Goal: Task Accomplishment & Management: Use online tool/utility

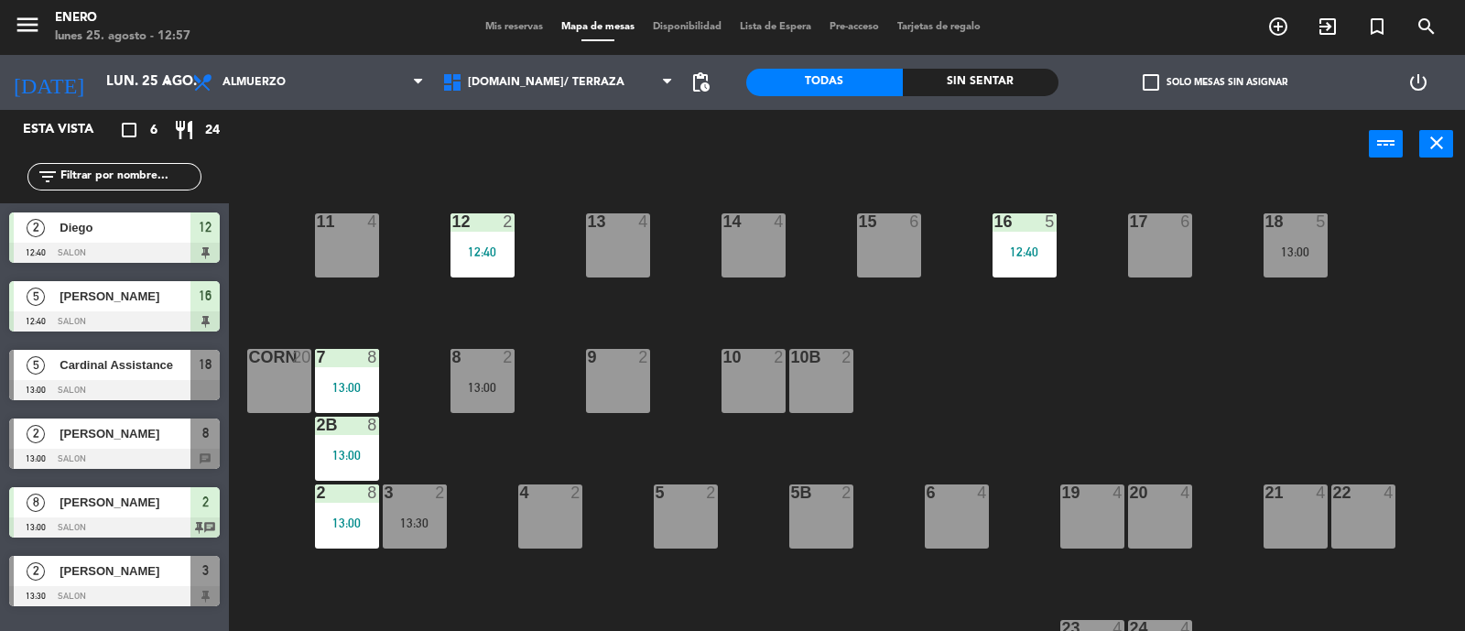
click at [517, 34] on div "Mis reservas Mapa de mesas Disponibilidad Lista de Espera Pre-acceso Tarjetas d…" at bounding box center [733, 27] width 514 height 16
click at [508, 23] on span "Mis reservas" at bounding box center [514, 27] width 76 height 10
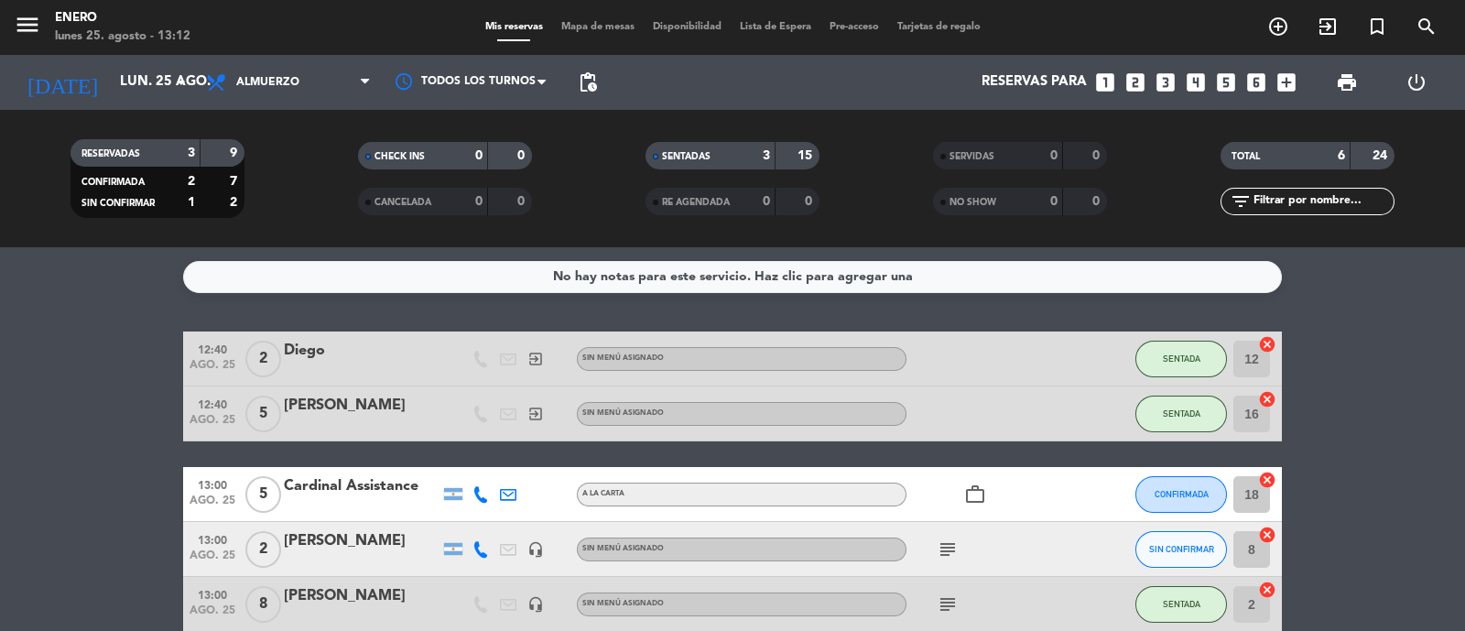
click at [587, 22] on span "Mapa de mesas" at bounding box center [598, 27] width 92 height 10
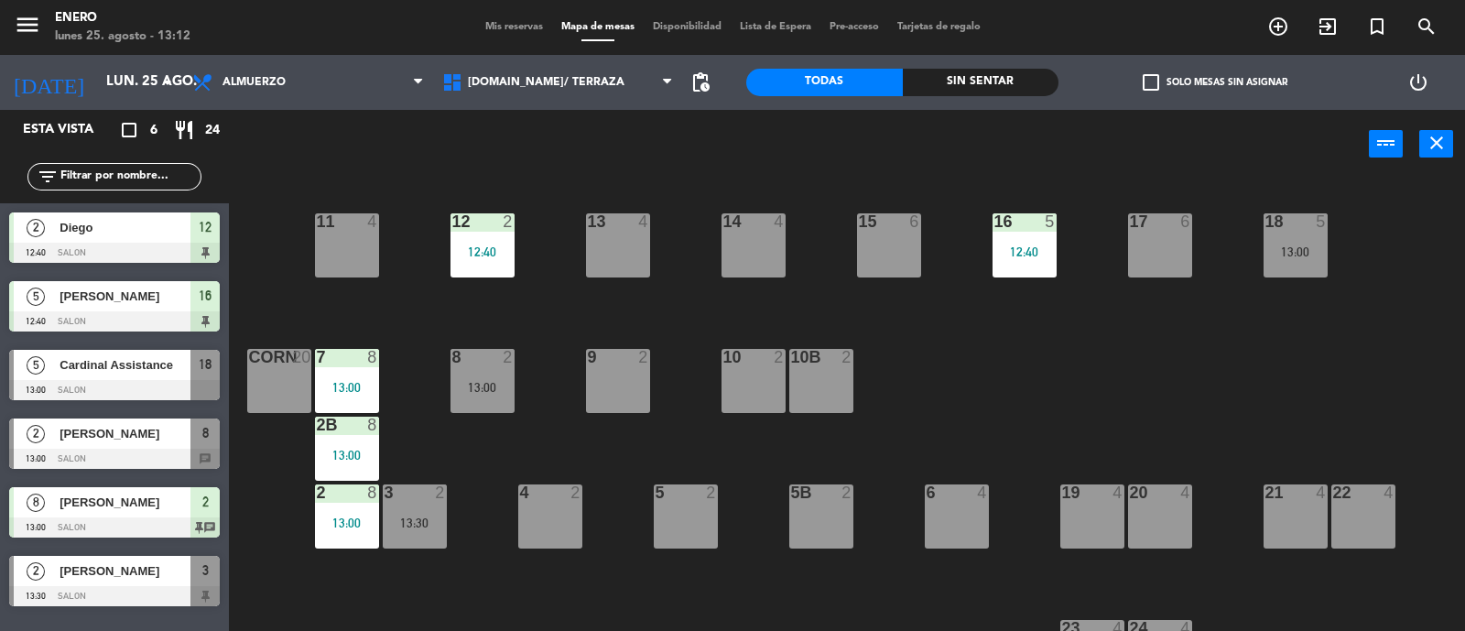
click at [637, 244] on div "13 4" at bounding box center [618, 245] width 64 height 64
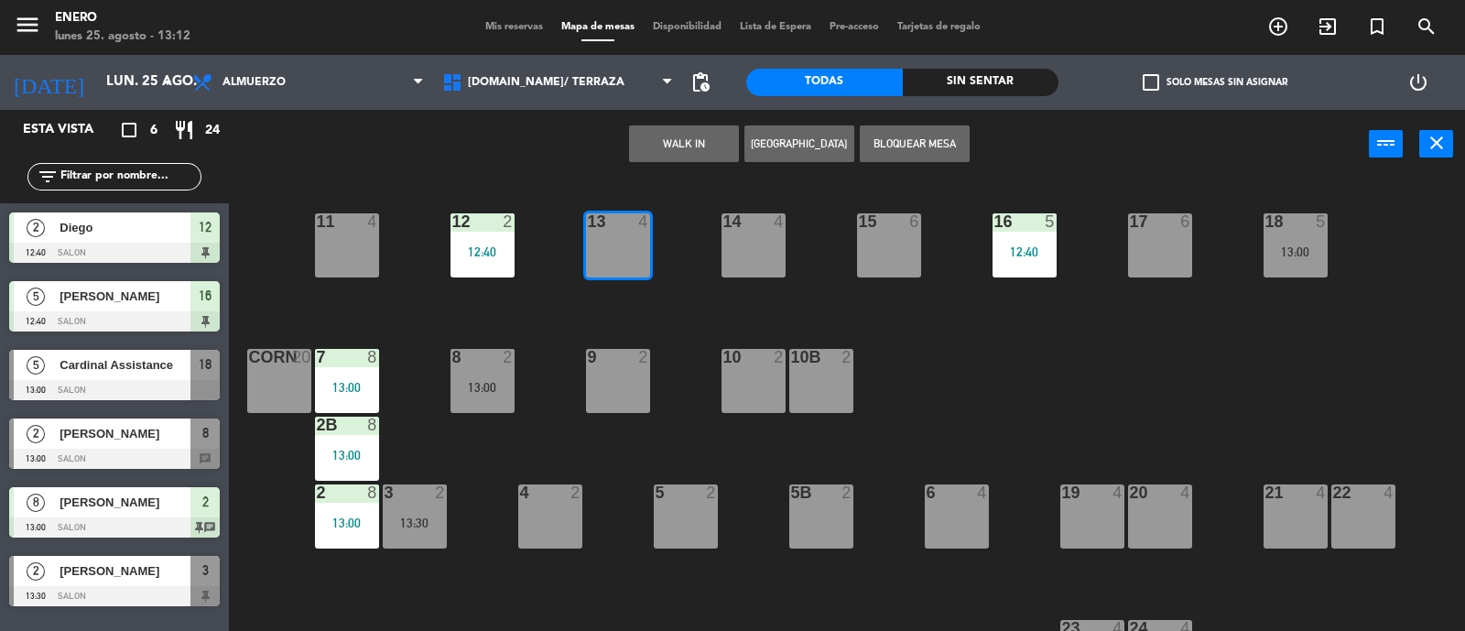
click at [715, 132] on button "WALK IN" at bounding box center [684, 143] width 110 height 37
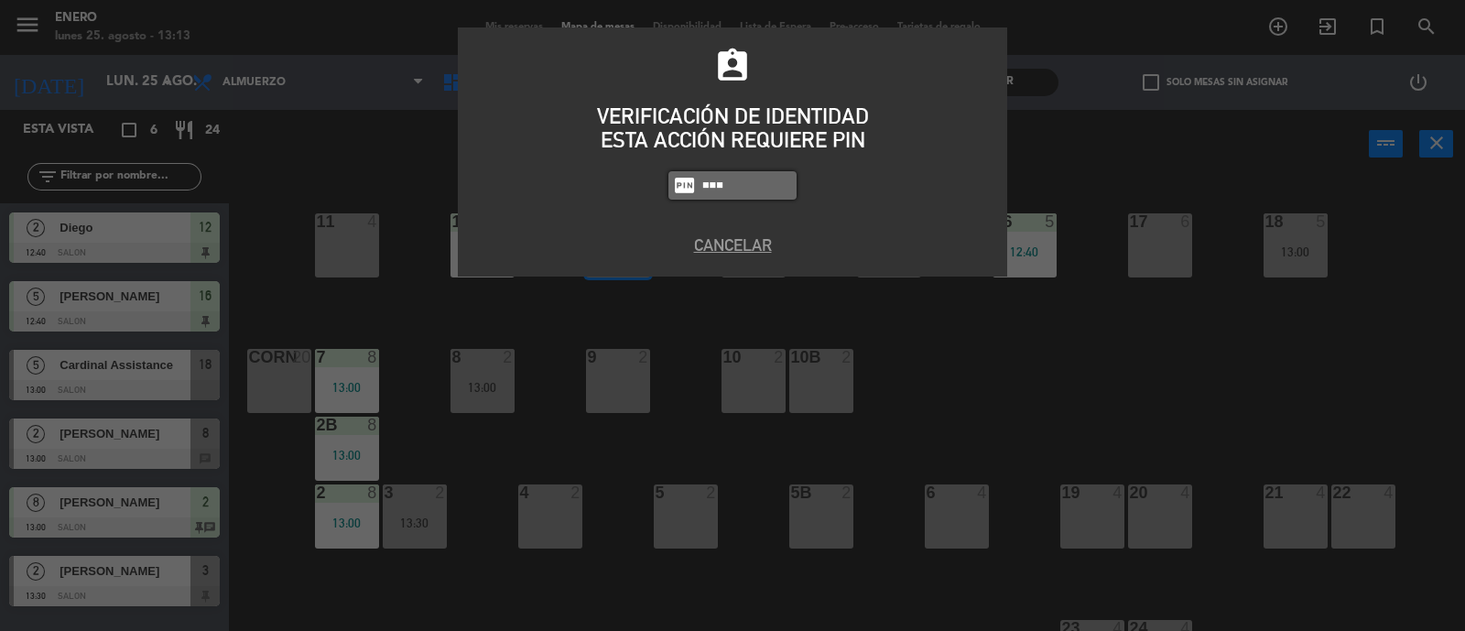
type input "6082"
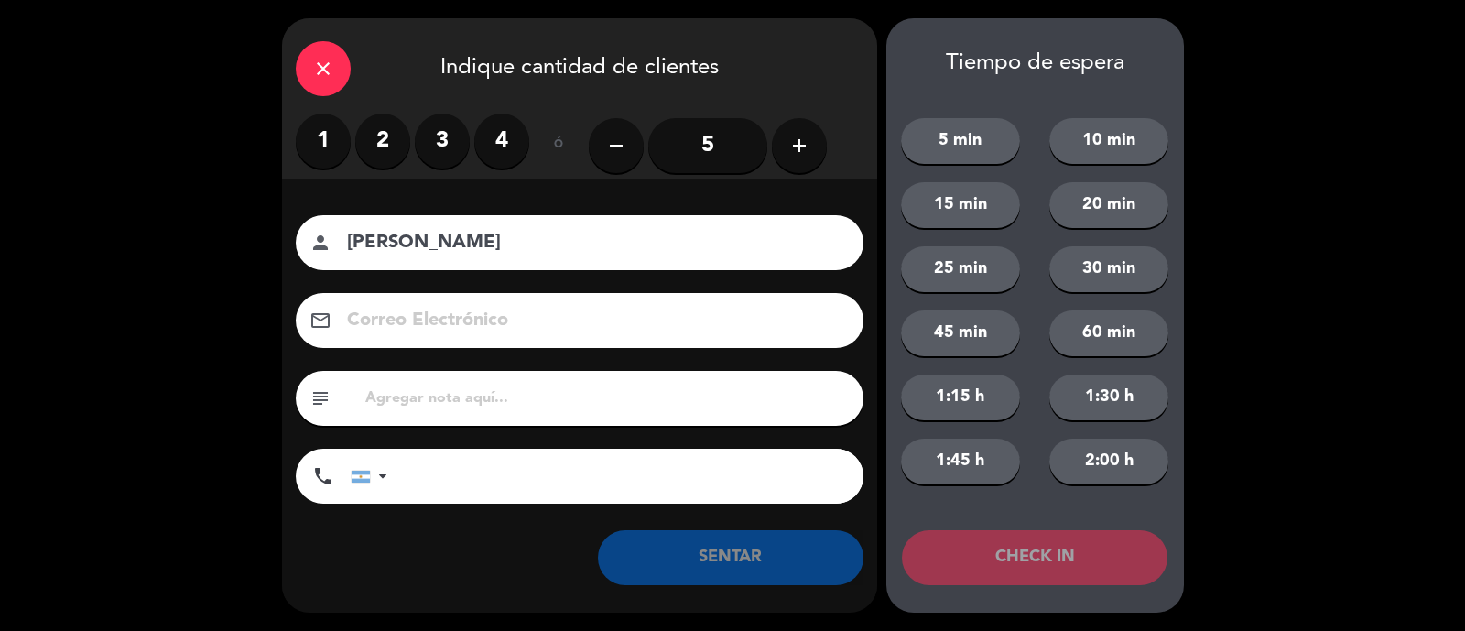
type input "[PERSON_NAME]"
click at [643, 382] on div "subject" at bounding box center [580, 398] width 568 height 55
click at [626, 385] on div "subject" at bounding box center [580, 398] width 568 height 55
click at [623, 397] on input "text" at bounding box center [606, 398] width 486 height 26
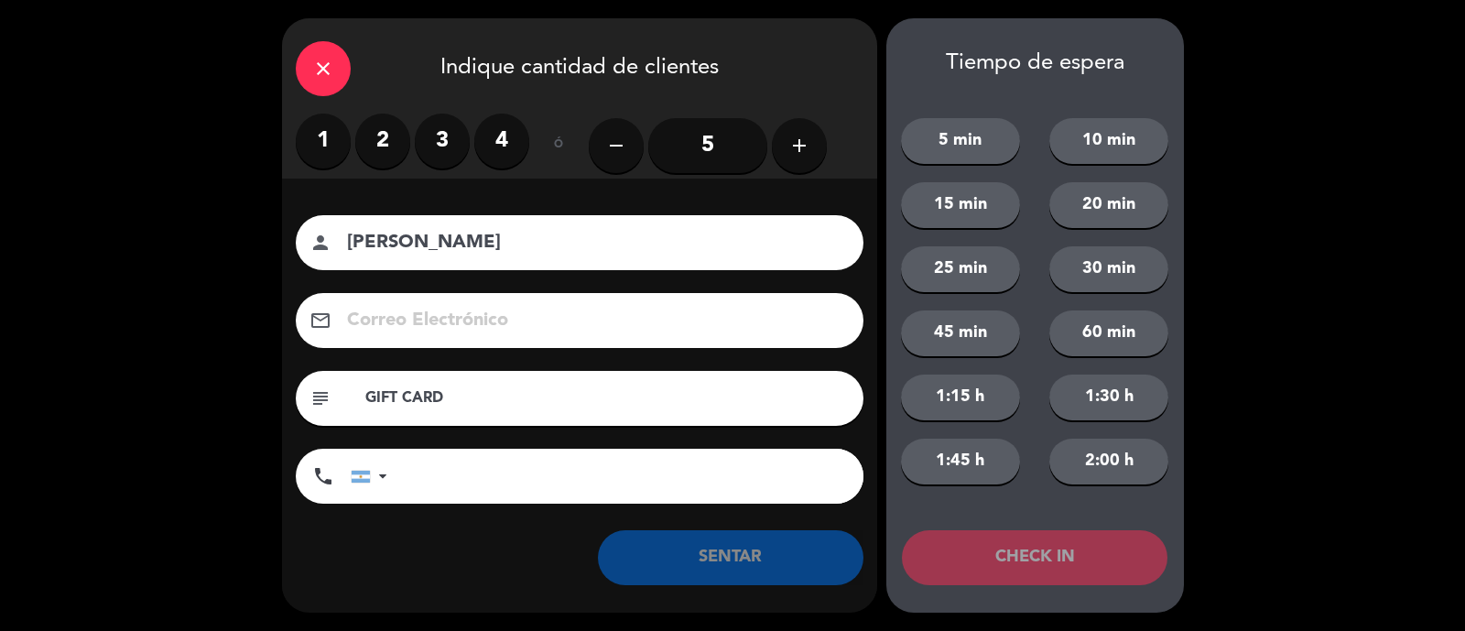
type input "GIFT CARD"
click at [391, 144] on label "2" at bounding box center [382, 141] width 55 height 55
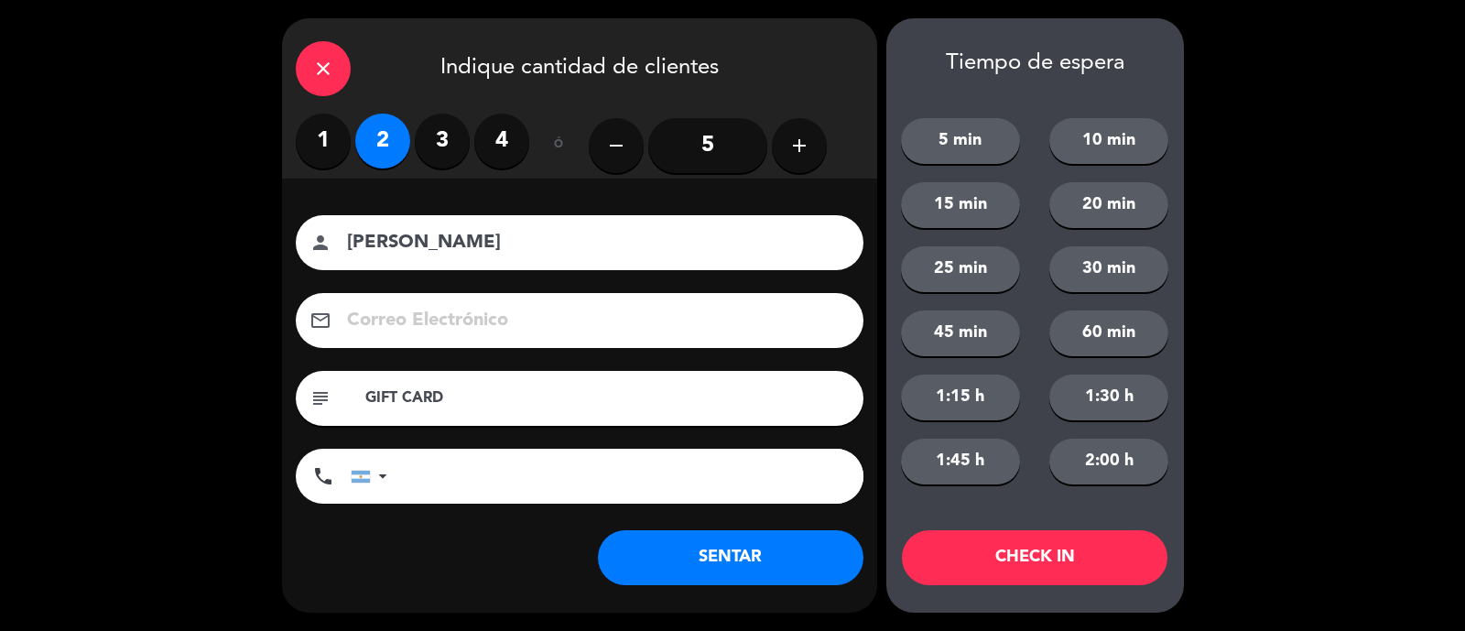
click at [738, 557] on button "SENTAR" at bounding box center [730, 557] width 265 height 55
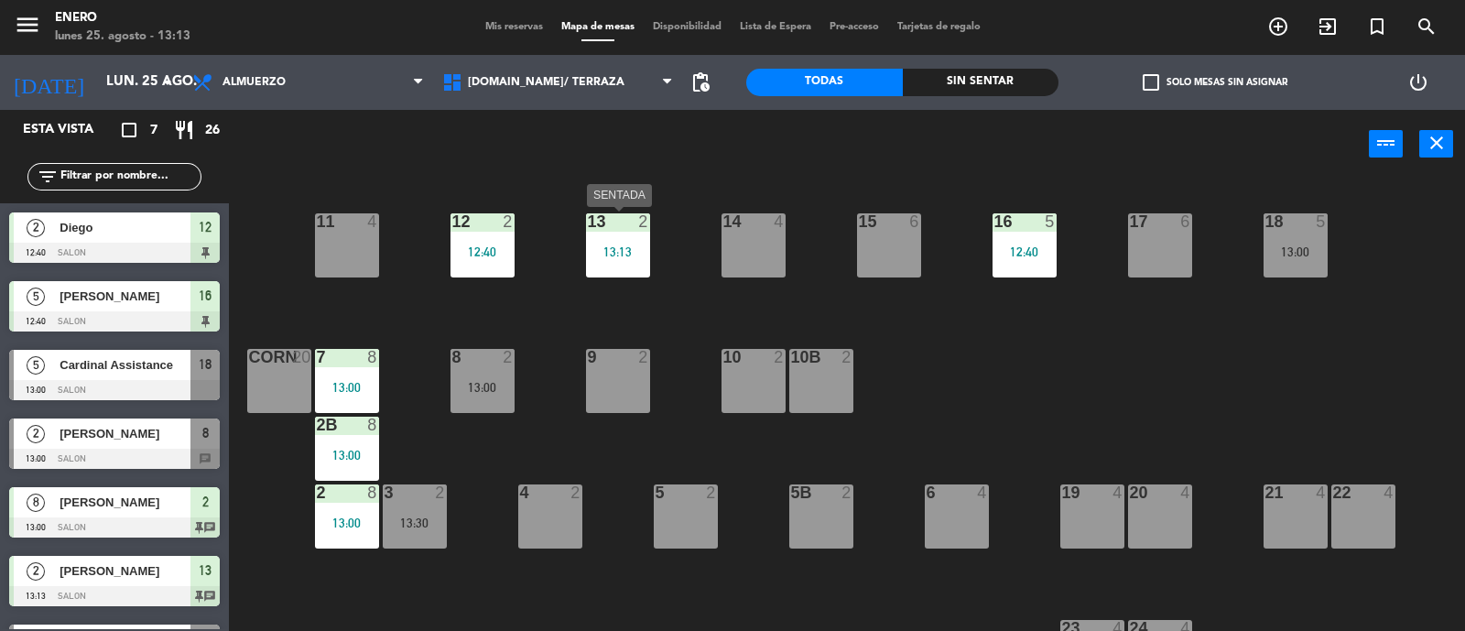
click at [623, 254] on div "13:13" at bounding box center [618, 251] width 64 height 13
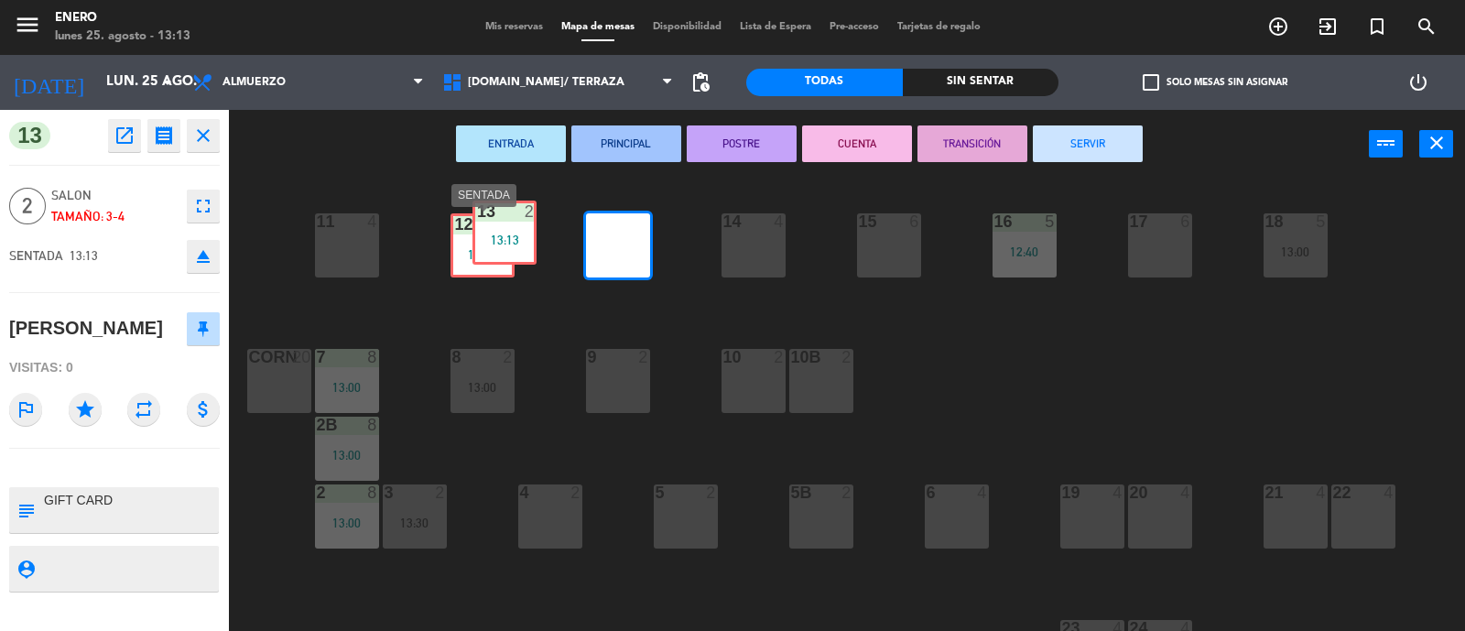
drag, startPoint x: 611, startPoint y: 258, endPoint x: 494, endPoint y: 249, distance: 116.6
click at [496, 248] on div "14 4 12 2 12:40 11 4 17 6 15 6 16 5 12:40 13 2 13:13 13 2 13:13 18 5 13:00 10 2…" at bounding box center [854, 406] width 1221 height 452
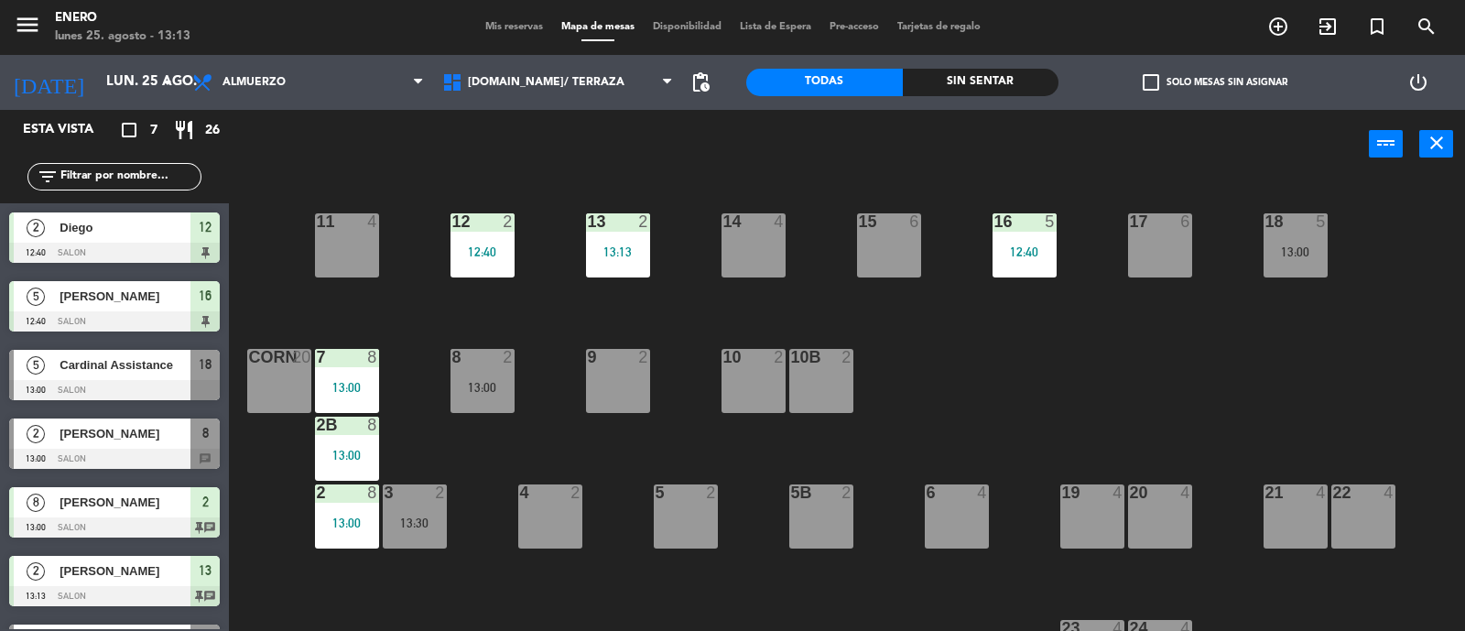
scroll to position [38, 0]
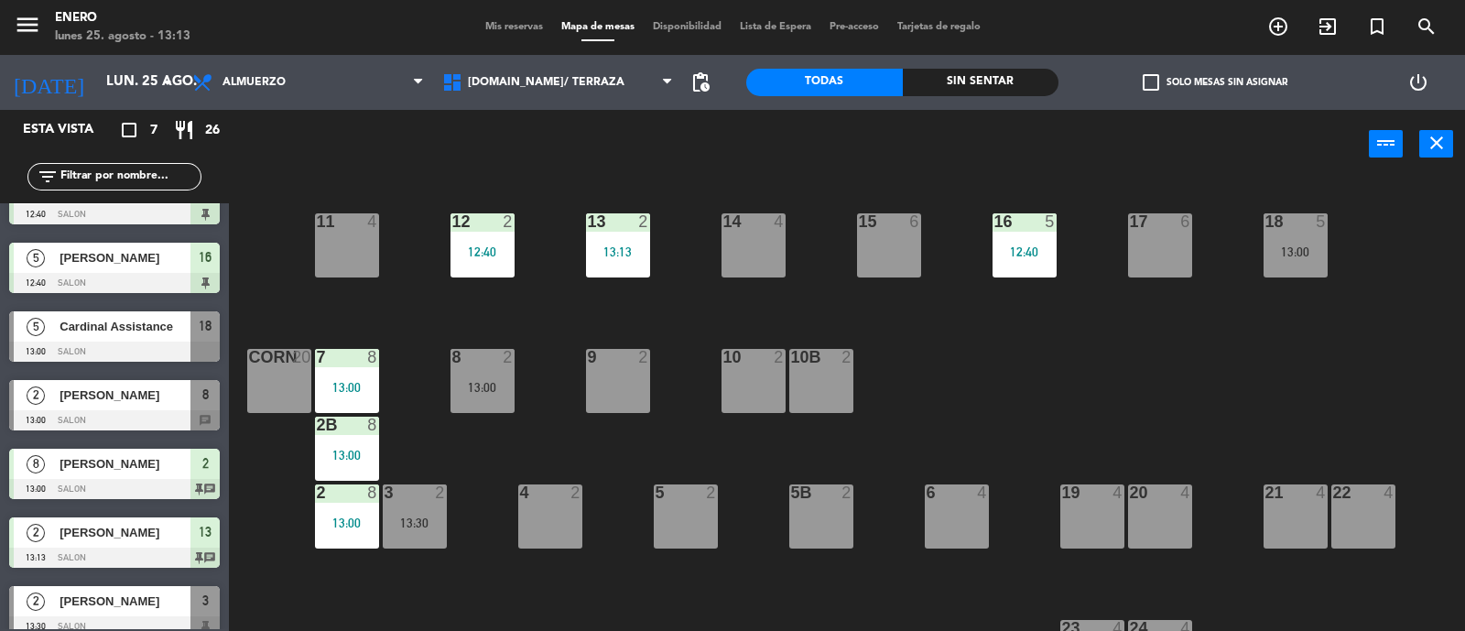
click at [601, 240] on div "13 2 13:13" at bounding box center [618, 245] width 64 height 64
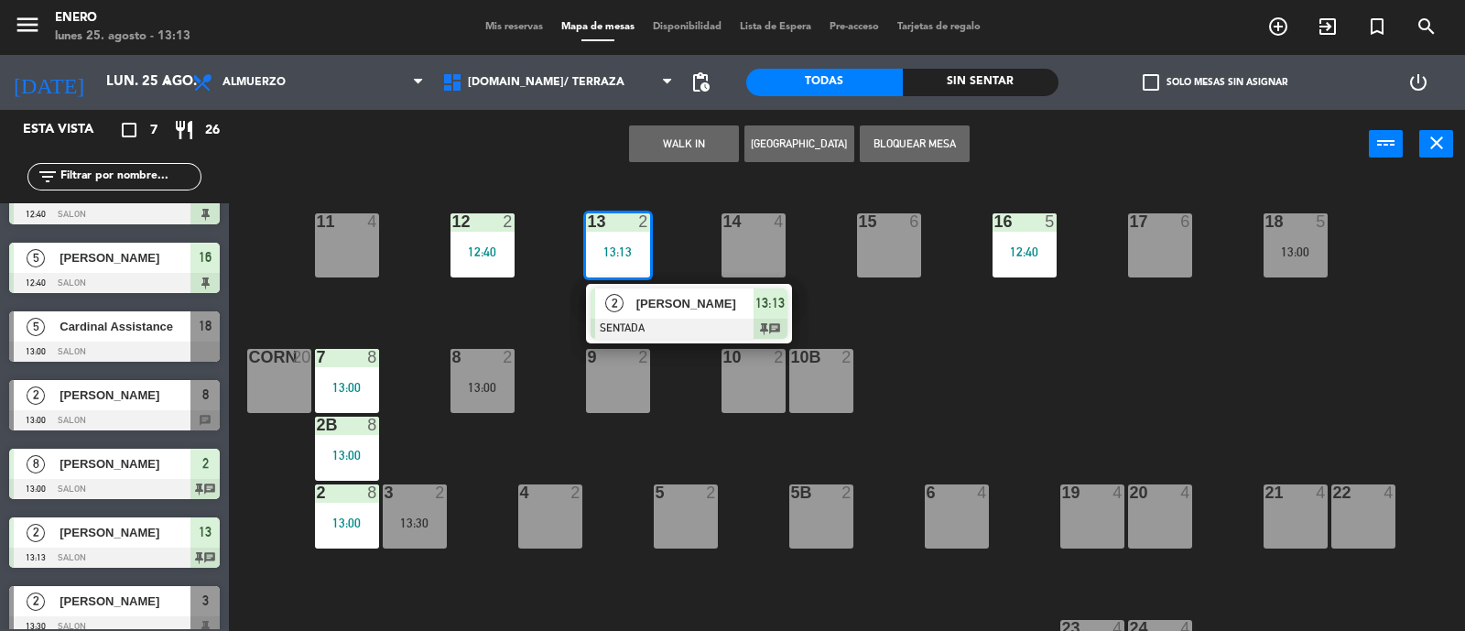
click at [950, 308] on div "14 4 12 2 12:40 11 4 17 6 15 6 16 5 12:40 13 2 13:13 2 [PERSON_NAME] SENTADA 13…" at bounding box center [854, 406] width 1221 height 452
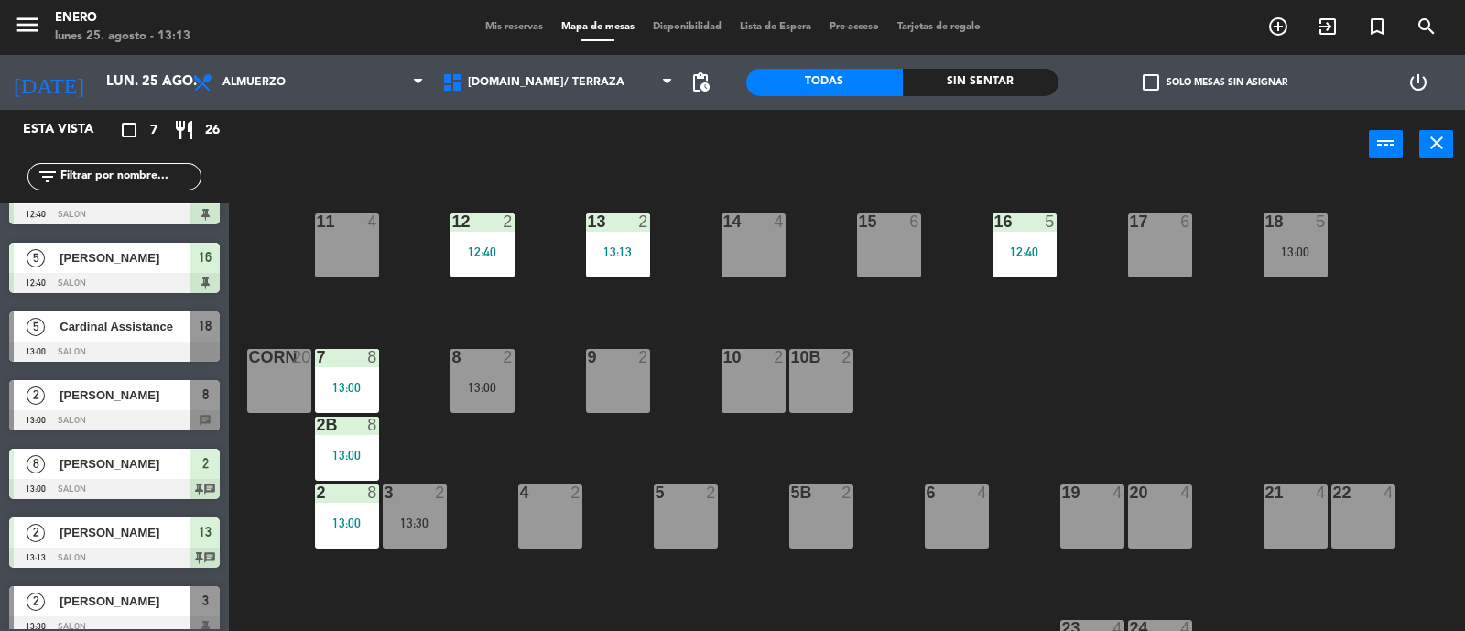
click at [617, 247] on div "13:13" at bounding box center [618, 251] width 64 height 13
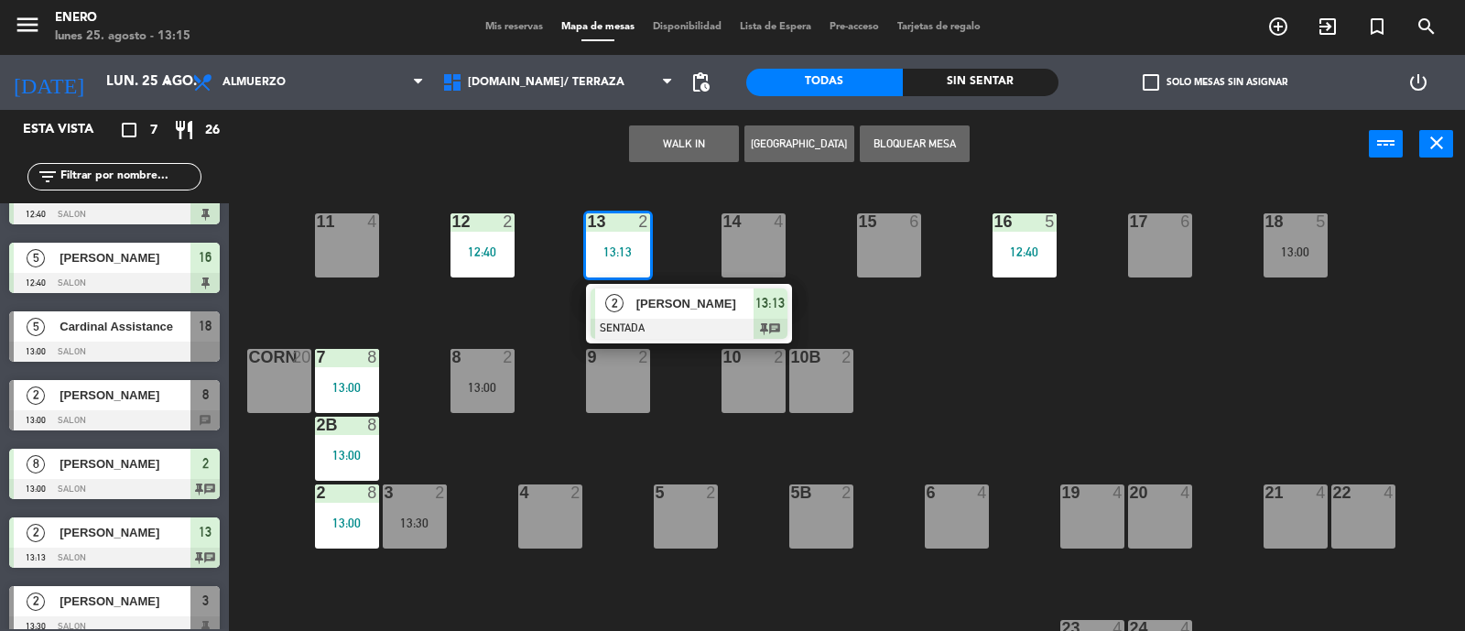
click at [523, 13] on div "menu Enero lunes 25. agosto - 13:15 Mis reservas Mapa de mesas Disponibilidad L…" at bounding box center [732, 27] width 1465 height 55
click at [526, 24] on span "Mis reservas" at bounding box center [514, 27] width 76 height 10
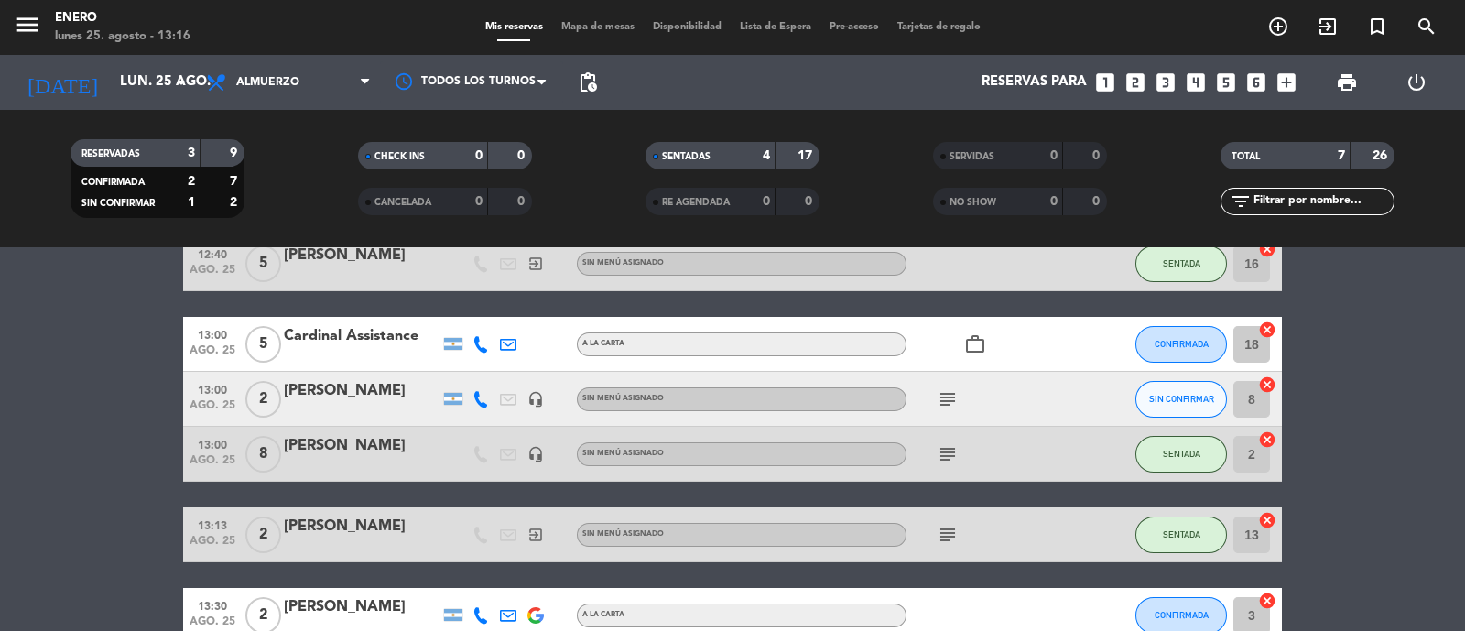
scroll to position [114, 0]
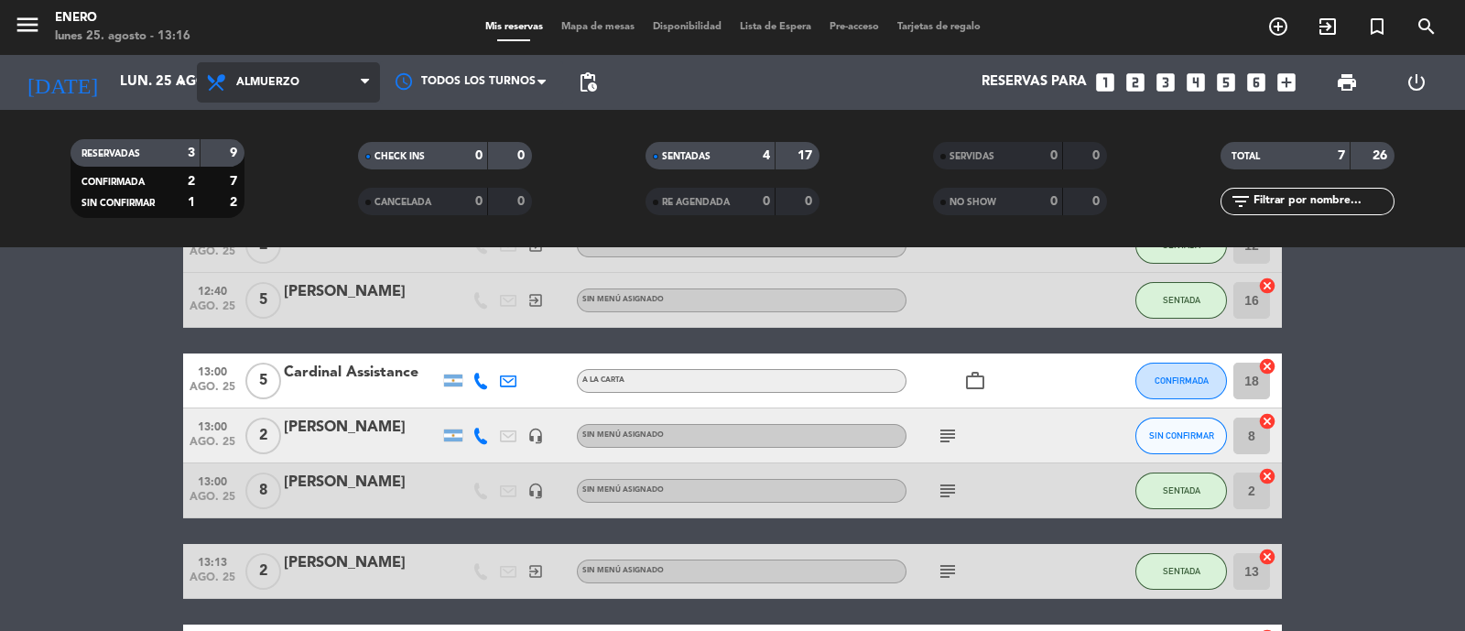
click at [267, 92] on span "Almuerzo" at bounding box center [288, 82] width 183 height 40
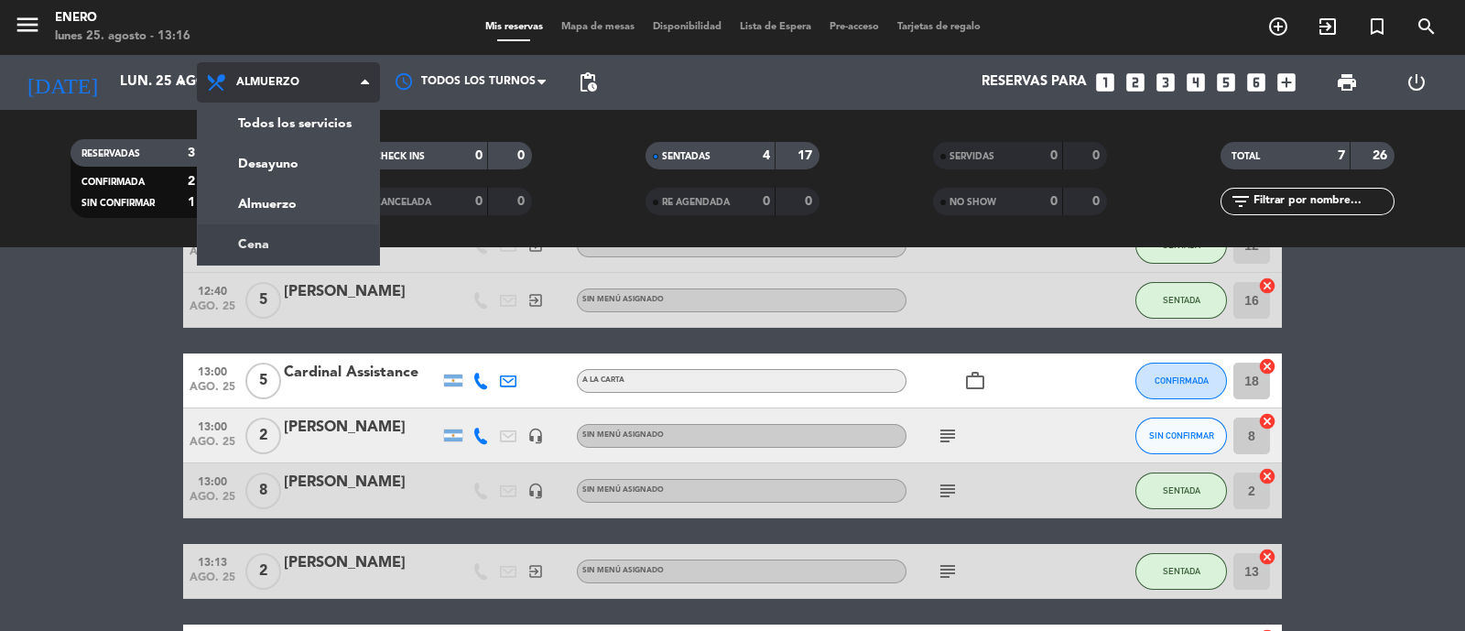
click at [277, 229] on div "menu Enero lunes 25. agosto - 13:16 Mis reservas Mapa de mesas Disponibilidad L…" at bounding box center [732, 123] width 1465 height 247
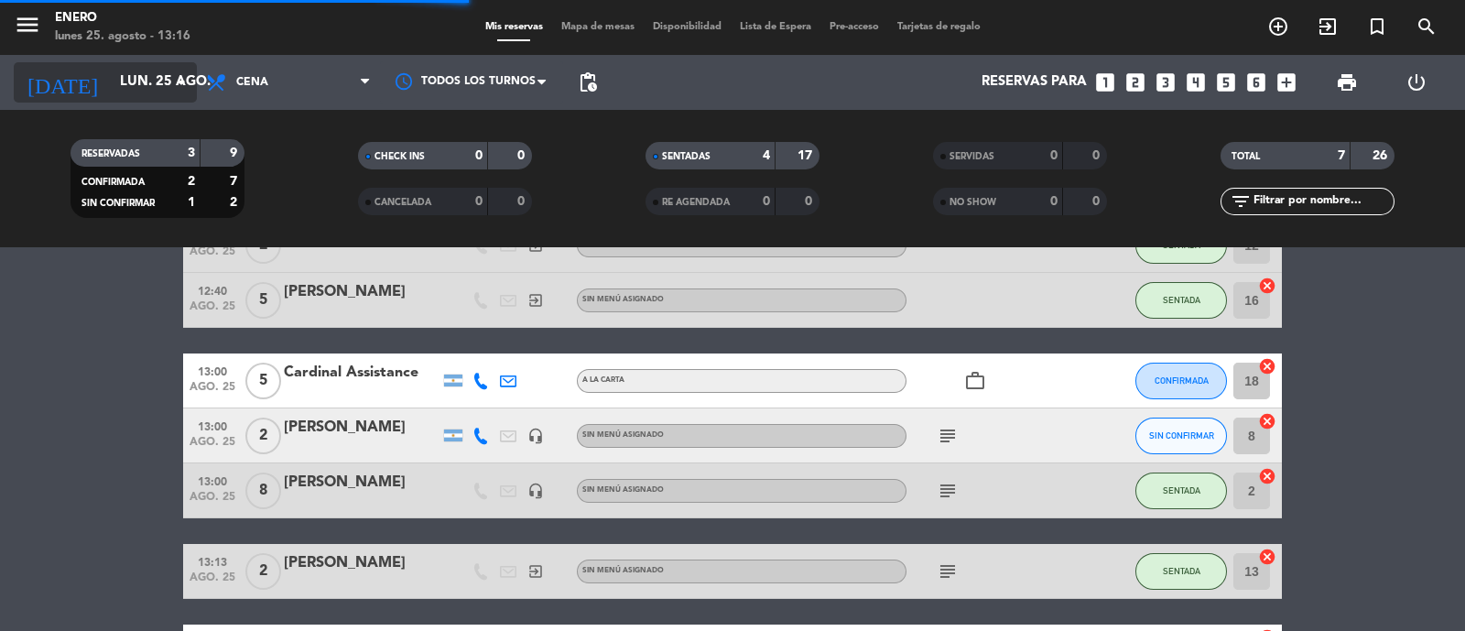
click at [145, 81] on input "lun. 25 ago." at bounding box center [199, 82] width 177 height 35
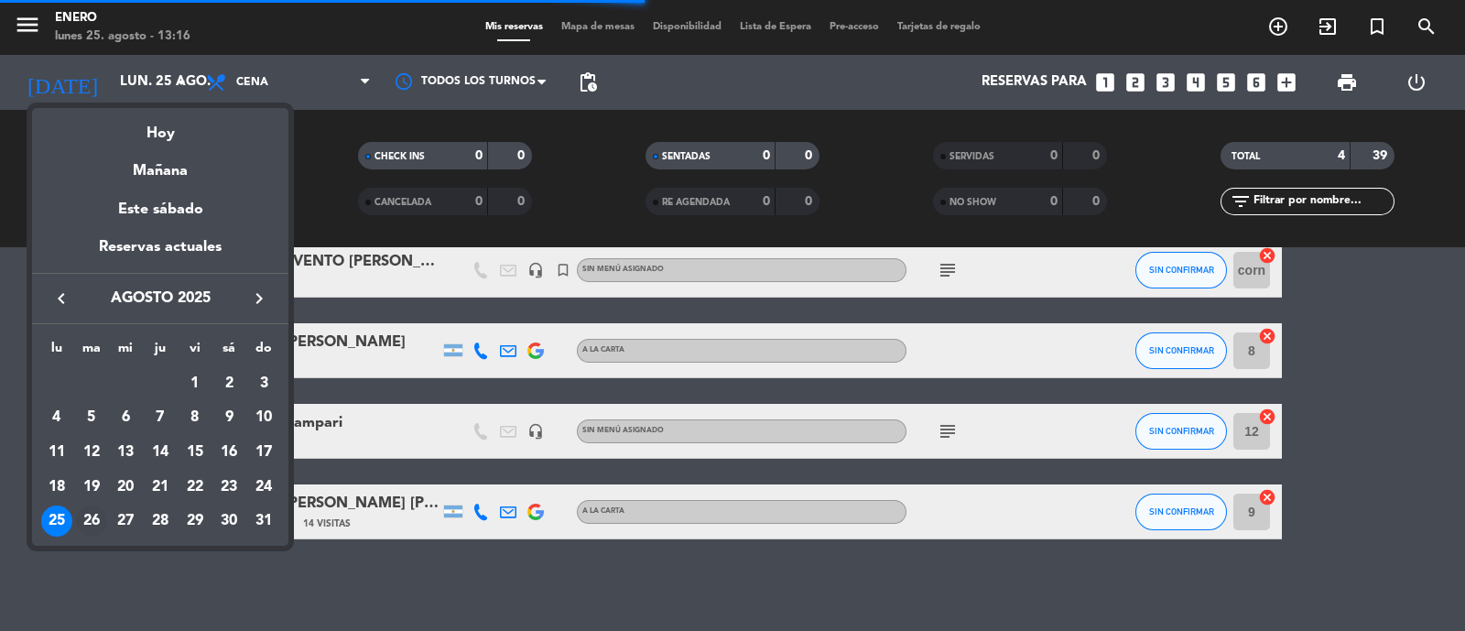
scroll to position [88, 0]
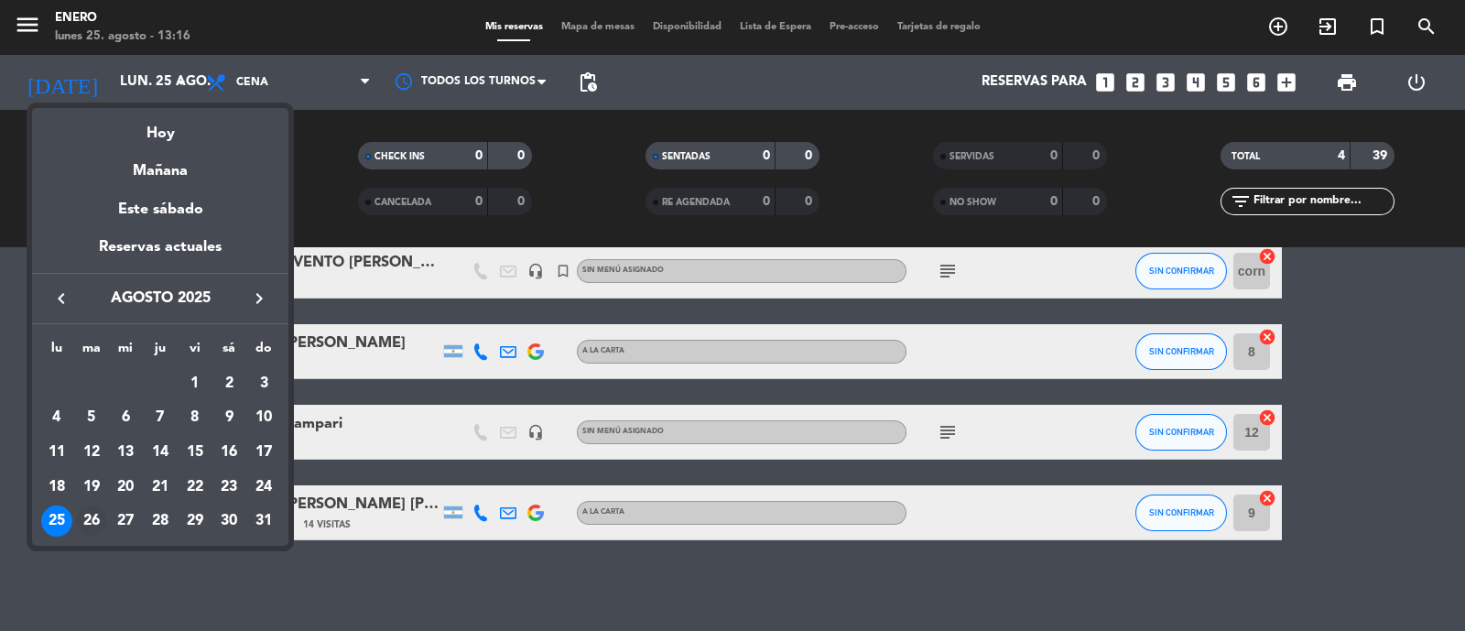
click at [103, 517] on tr "25 26 27 28 29 30 31" at bounding box center [160, 521] width 242 height 35
click at [99, 515] on div "26" at bounding box center [91, 520] width 31 height 31
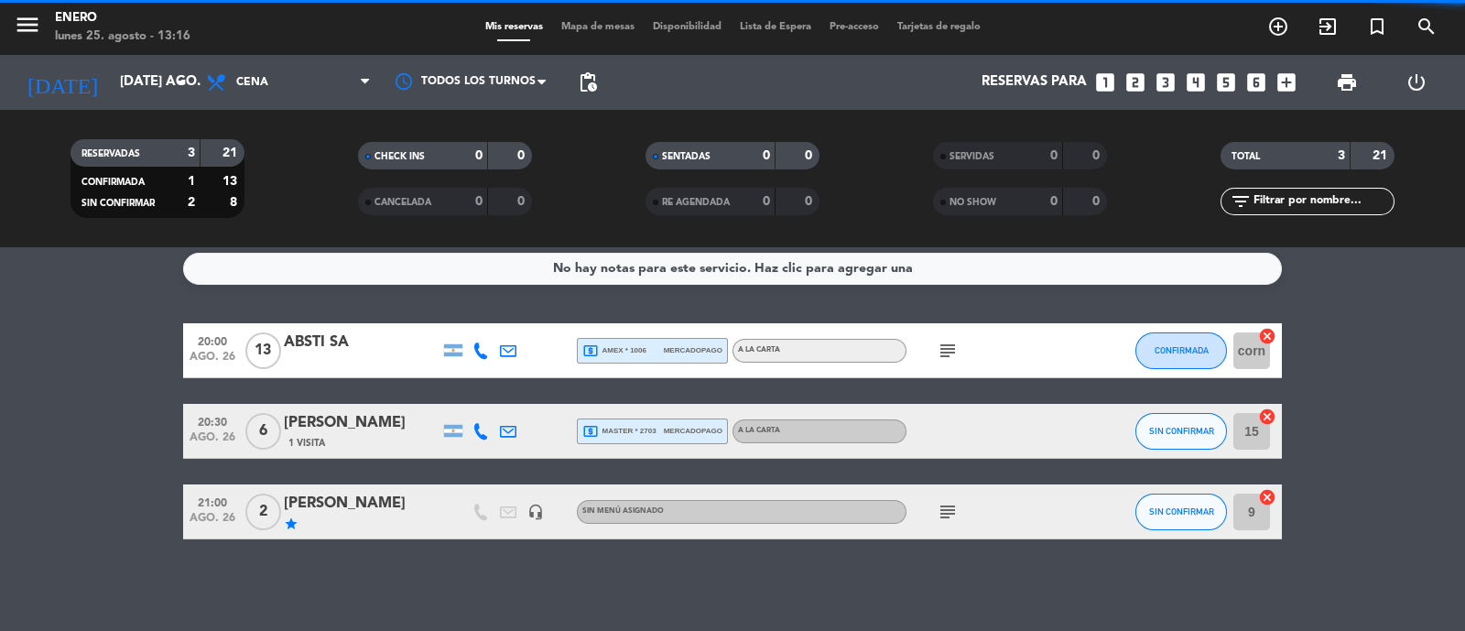
scroll to position [8, 0]
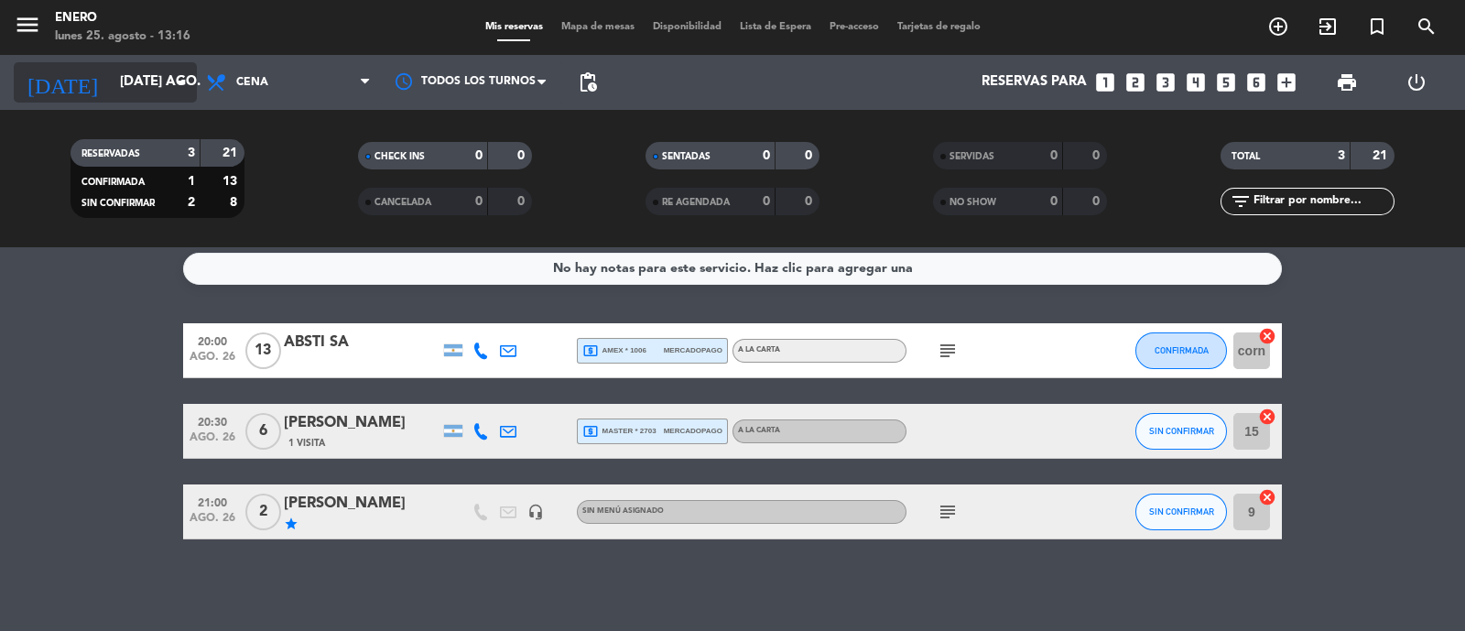
click at [160, 97] on input "[DATE] ago." at bounding box center [199, 82] width 177 height 35
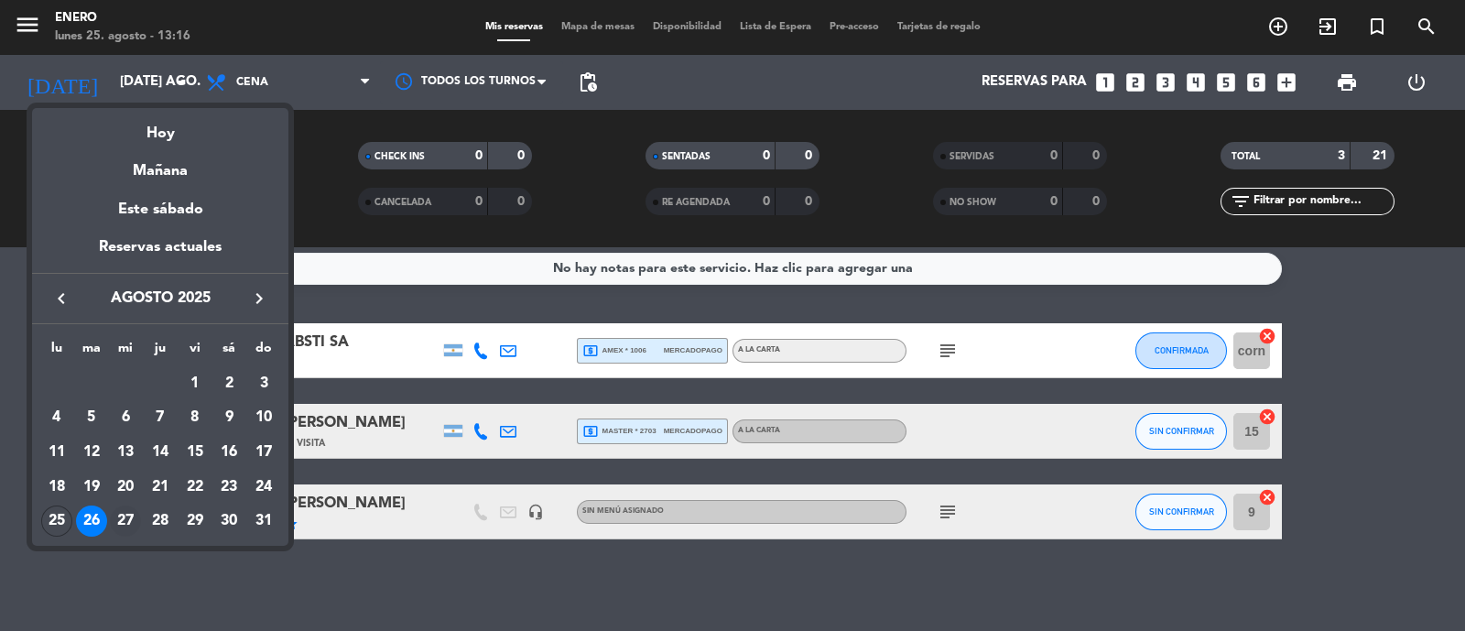
click at [125, 513] on div "27" at bounding box center [125, 520] width 31 height 31
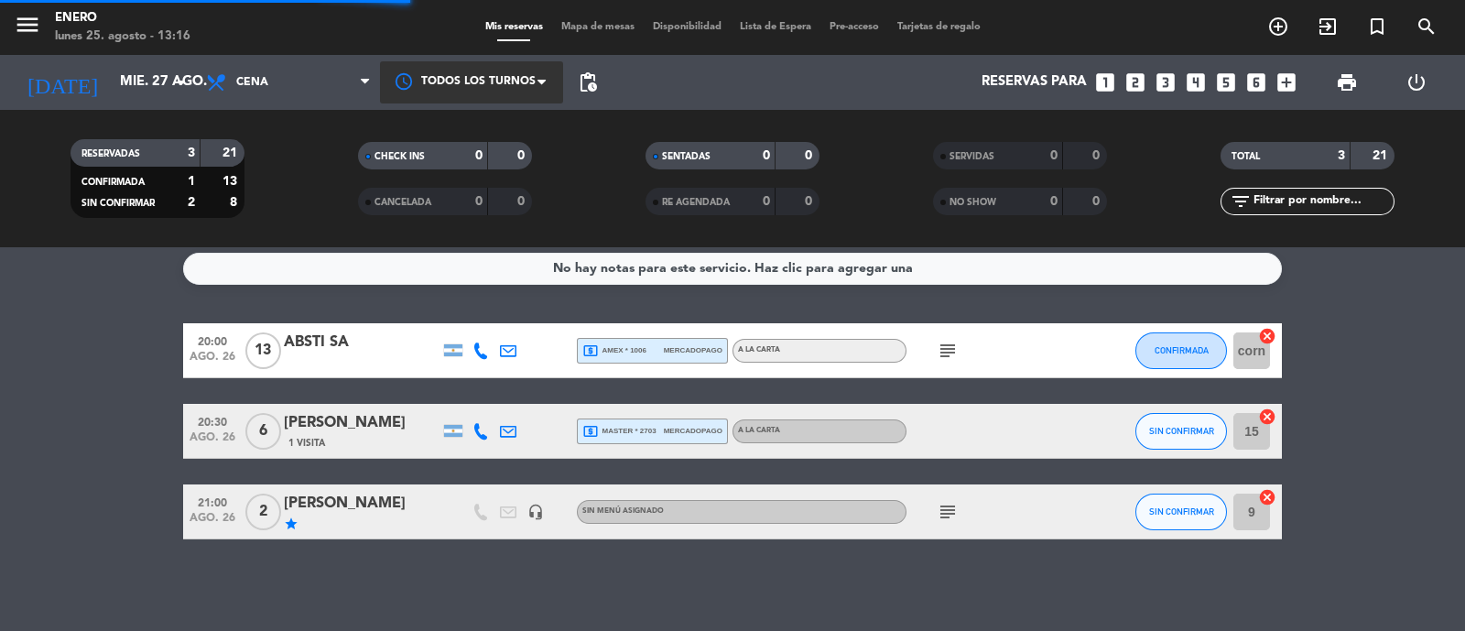
scroll to position [0, 0]
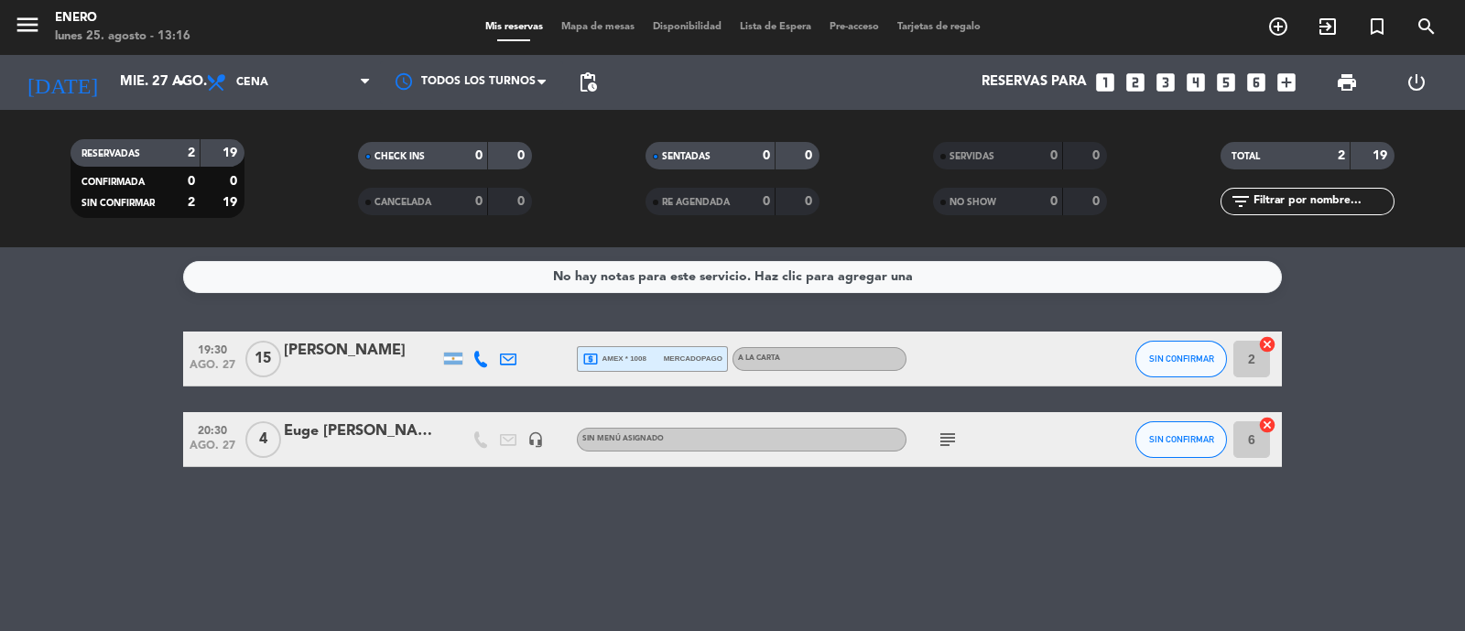
click at [952, 441] on icon "subject" at bounding box center [948, 439] width 22 height 22
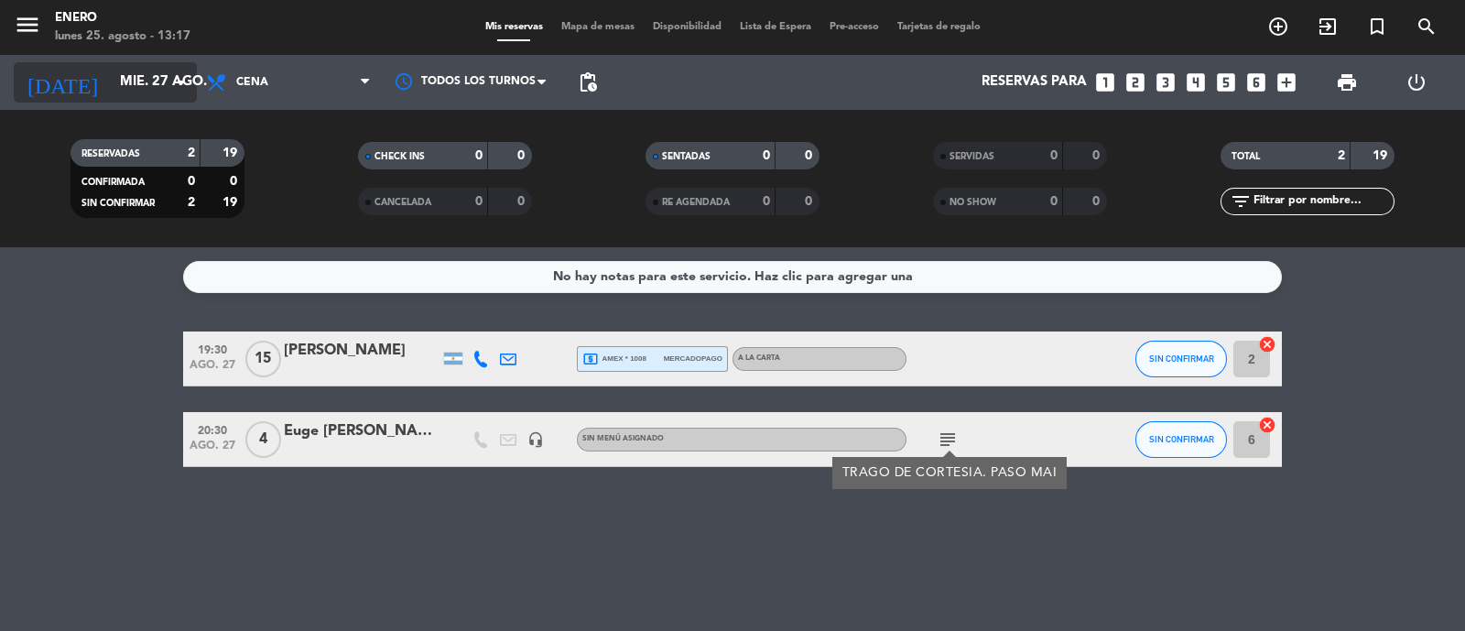
click at [131, 76] on input "mié. 27 ago." at bounding box center [199, 82] width 177 height 35
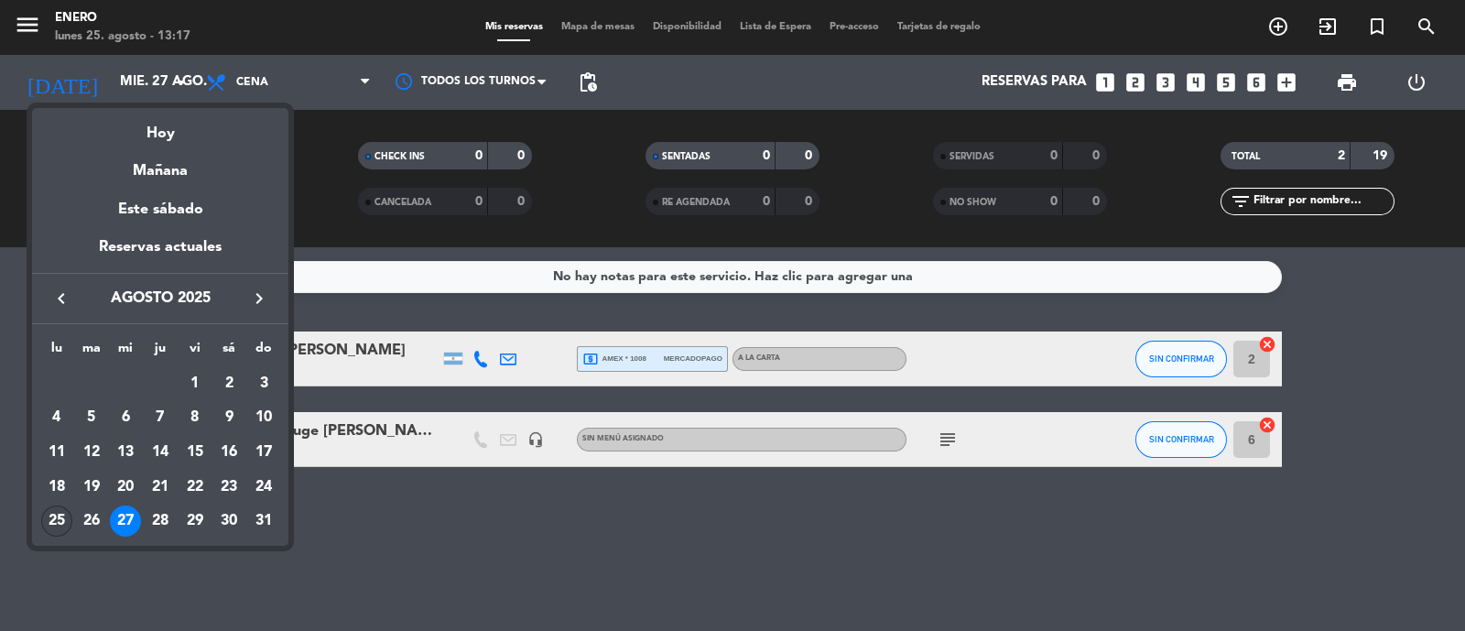
click at [55, 520] on div "25" at bounding box center [56, 520] width 31 height 31
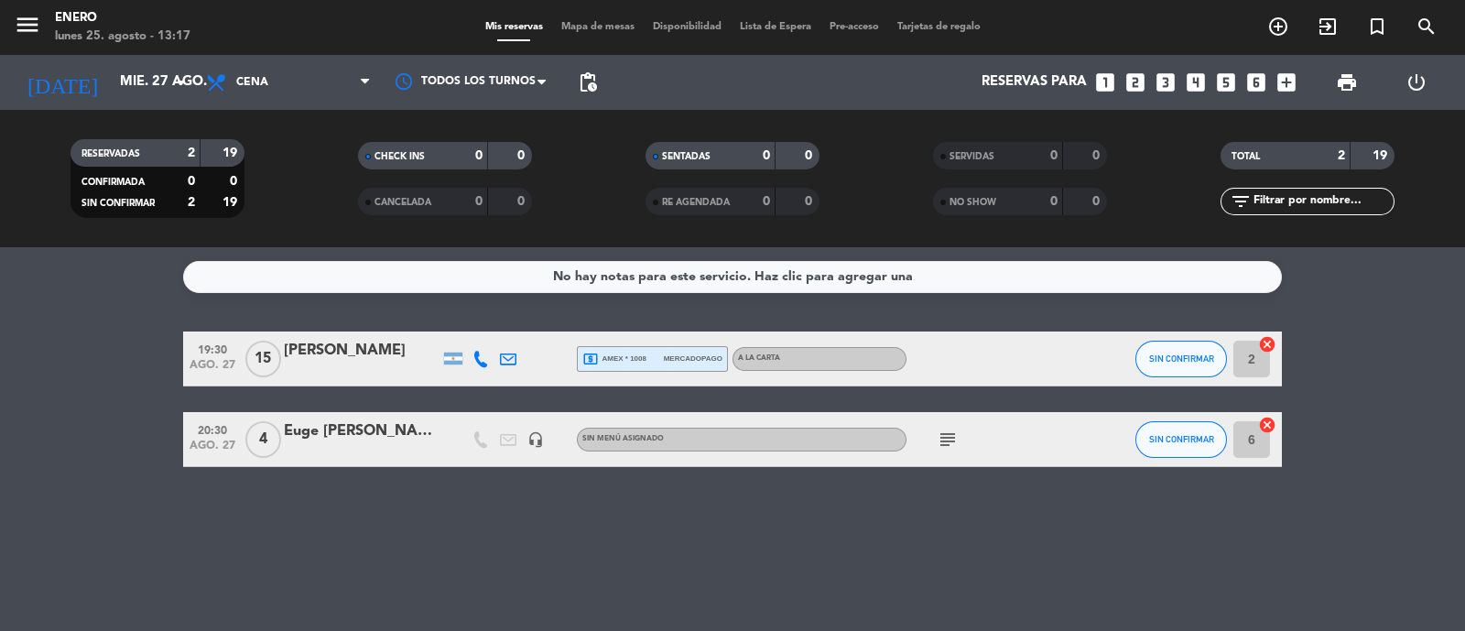
type input "lun. 25 ago."
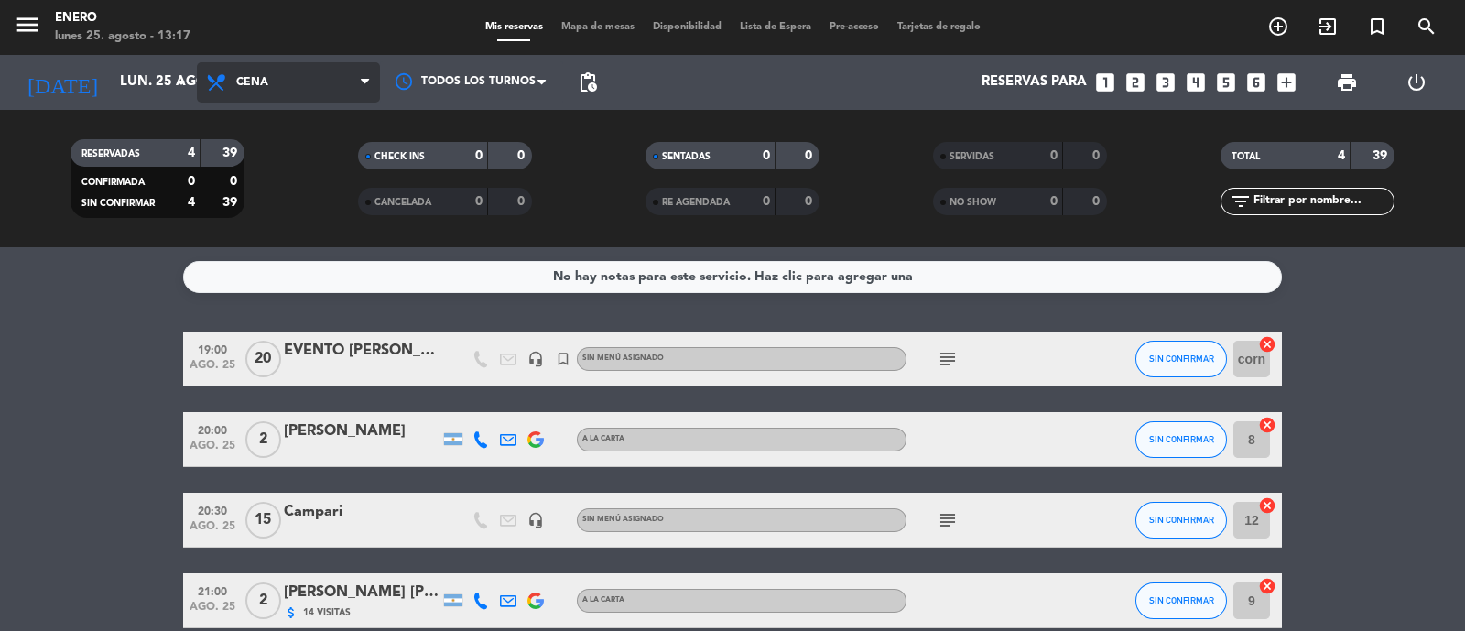
click at [299, 80] on span "Cena" at bounding box center [288, 82] width 183 height 40
click at [318, 200] on div "menu Enero lunes 25. agosto - 13:17 Mis reservas Mapa de mesas Disponibilidad L…" at bounding box center [732, 123] width 1465 height 247
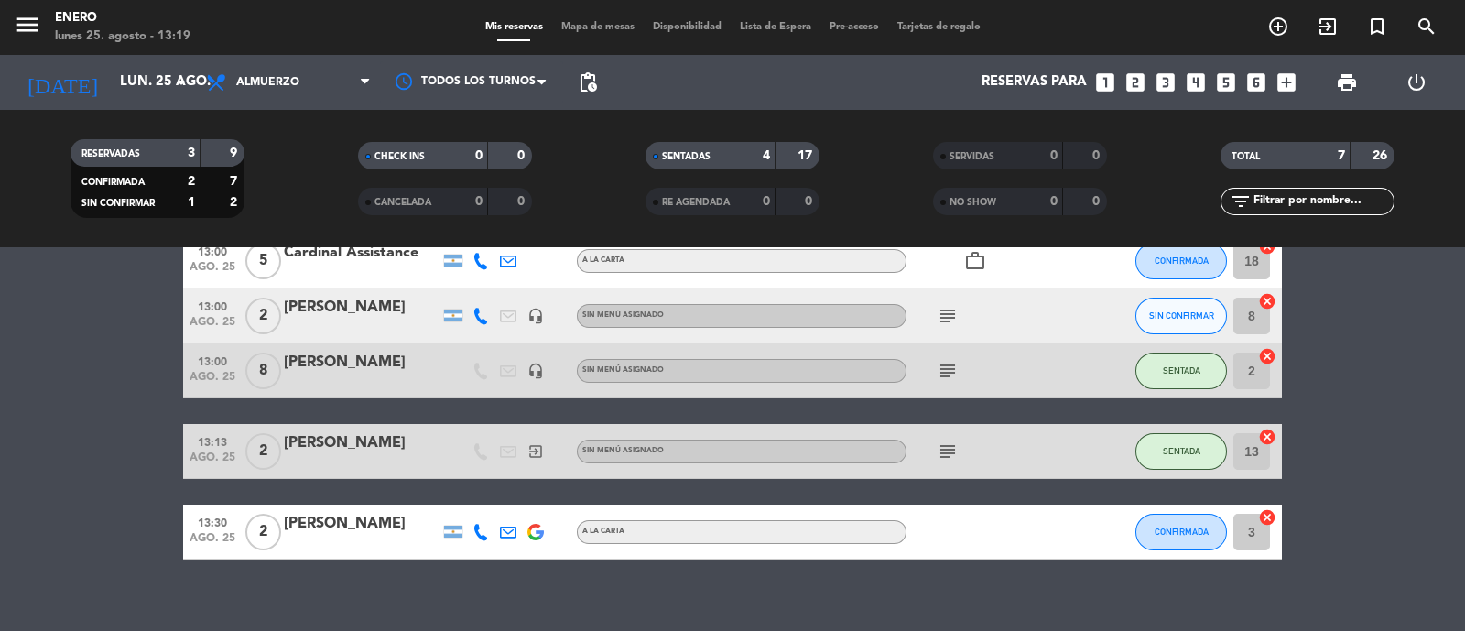
scroll to position [253, 0]
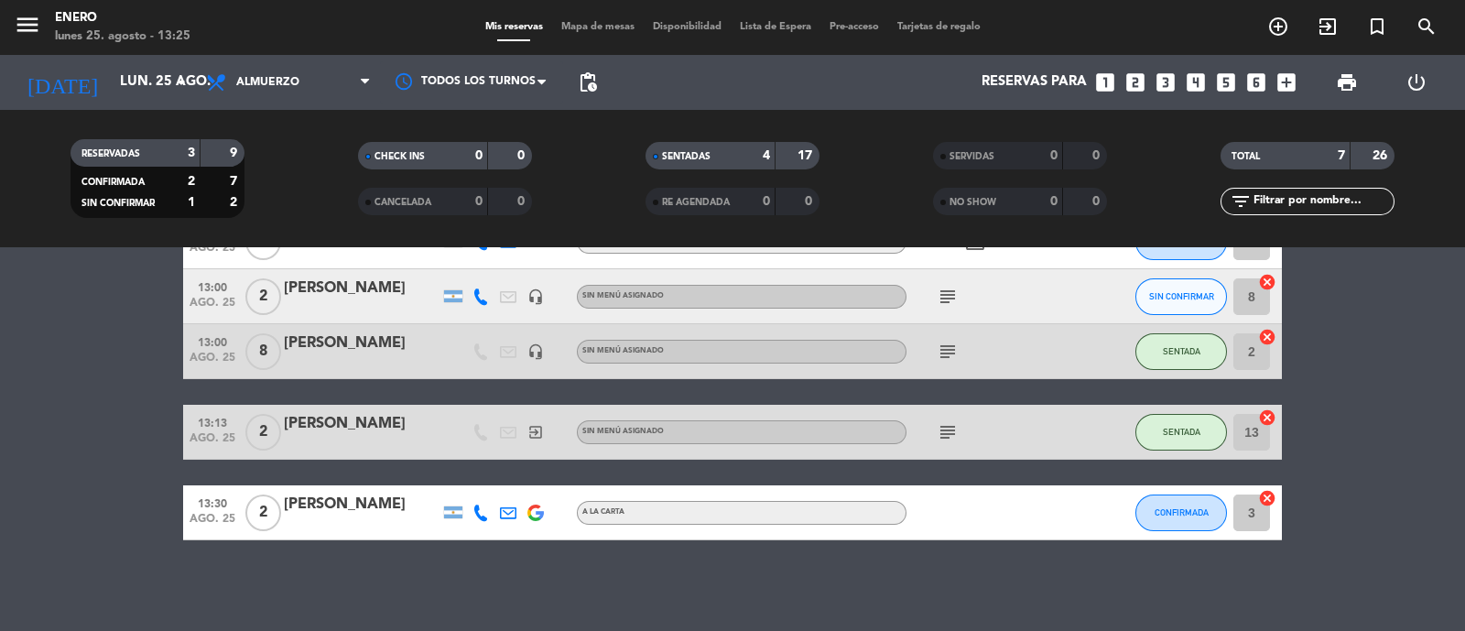
click at [580, 22] on span "Mapa de mesas" at bounding box center [598, 27] width 92 height 10
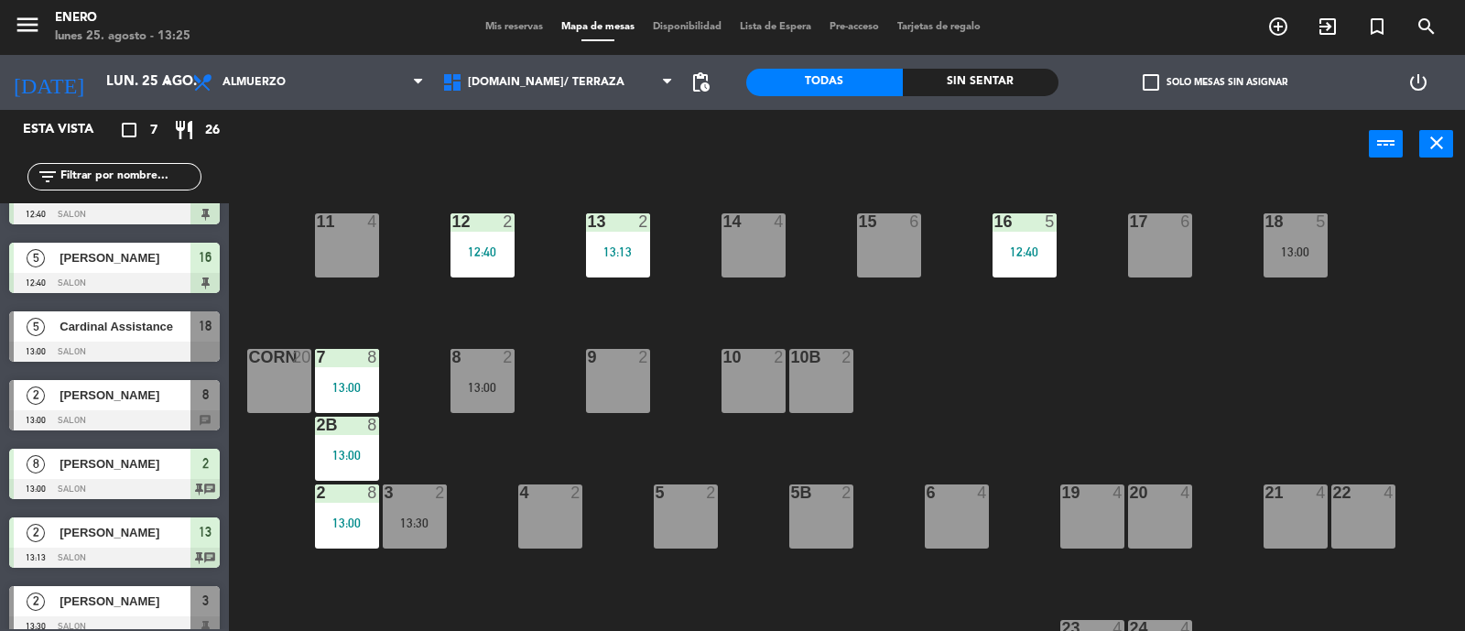
scroll to position [54, 0]
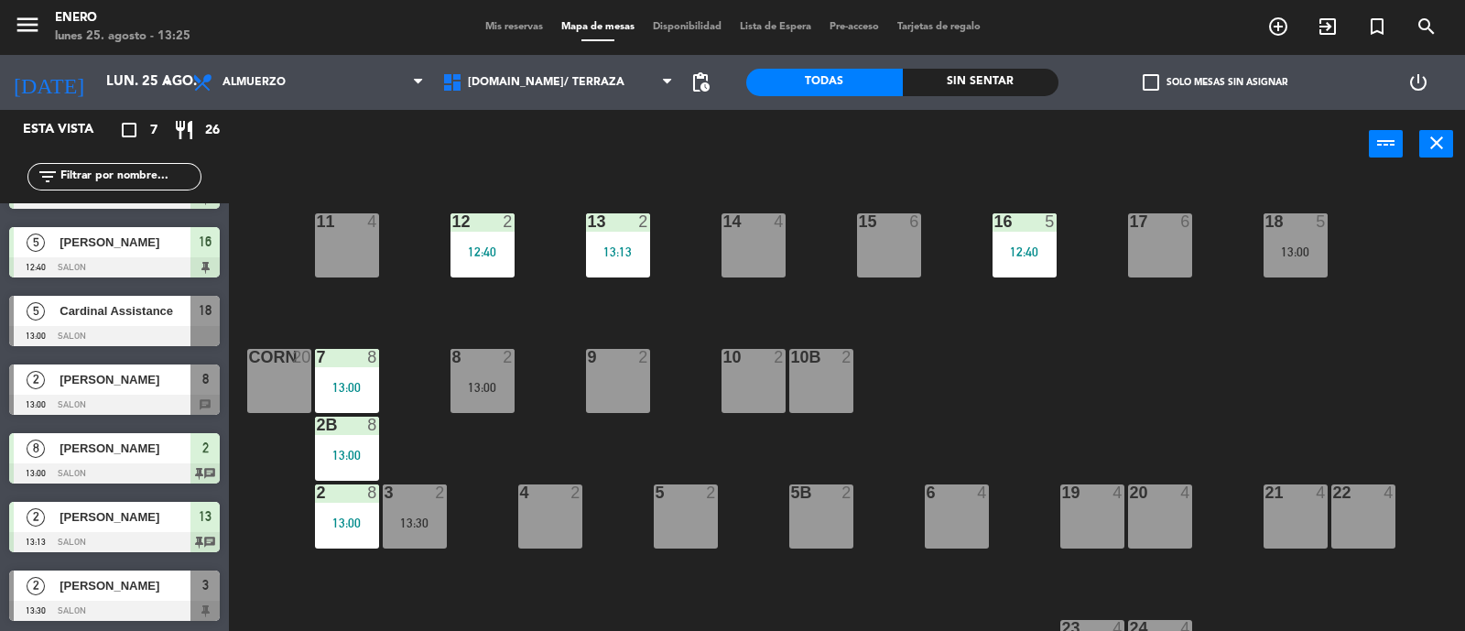
click at [110, 594] on div "[PERSON_NAME]" at bounding box center [124, 585] width 133 height 30
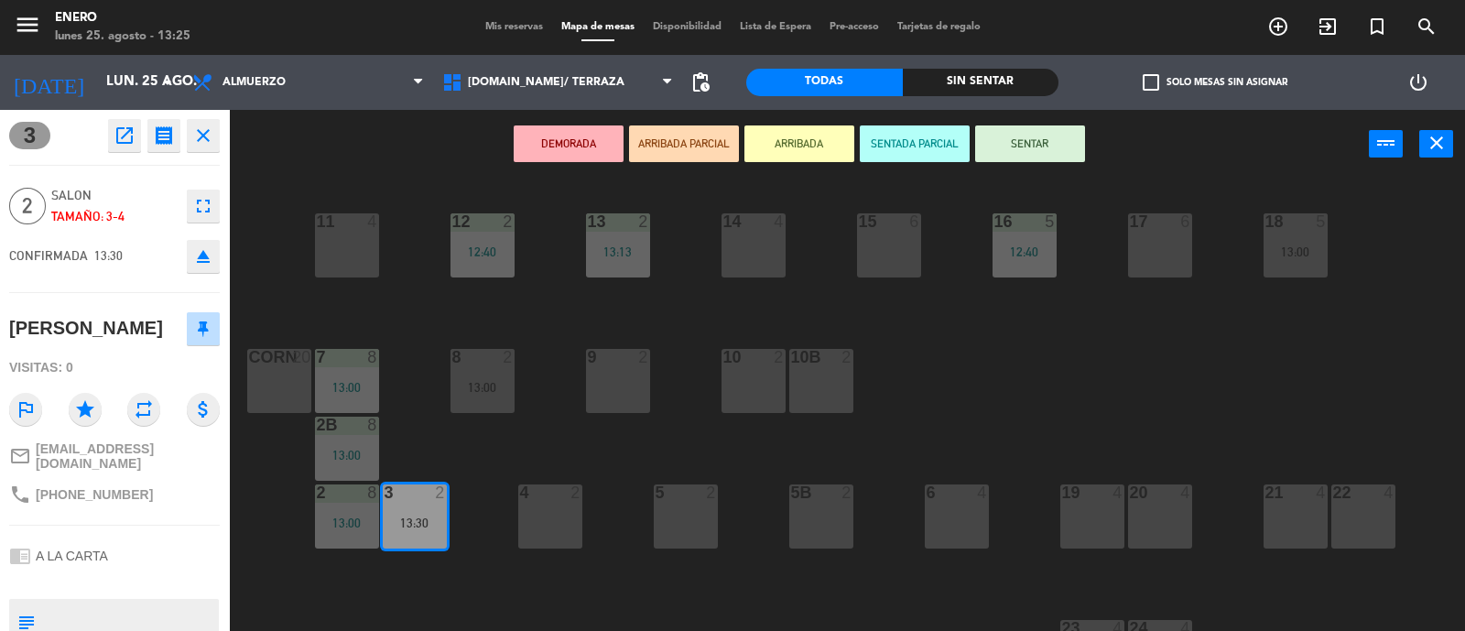
click at [421, 519] on div "13:30" at bounding box center [415, 522] width 64 height 13
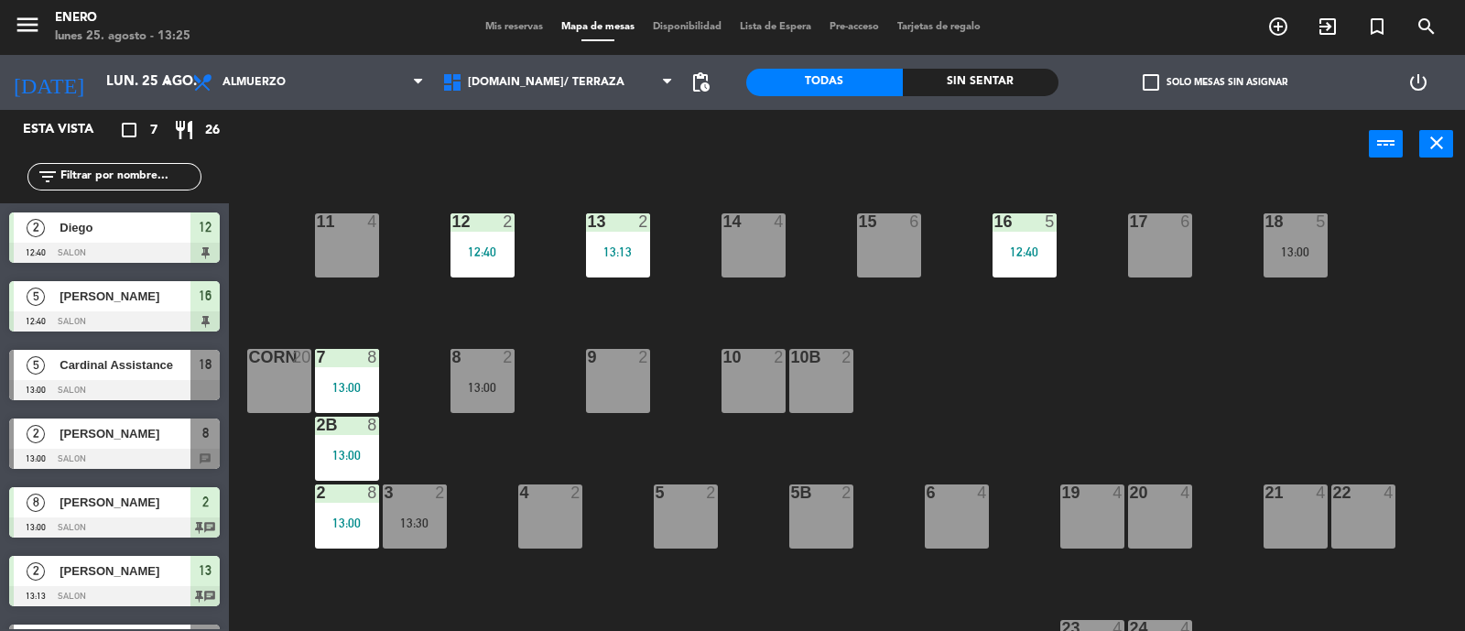
click at [404, 526] on div "13:30" at bounding box center [415, 522] width 64 height 13
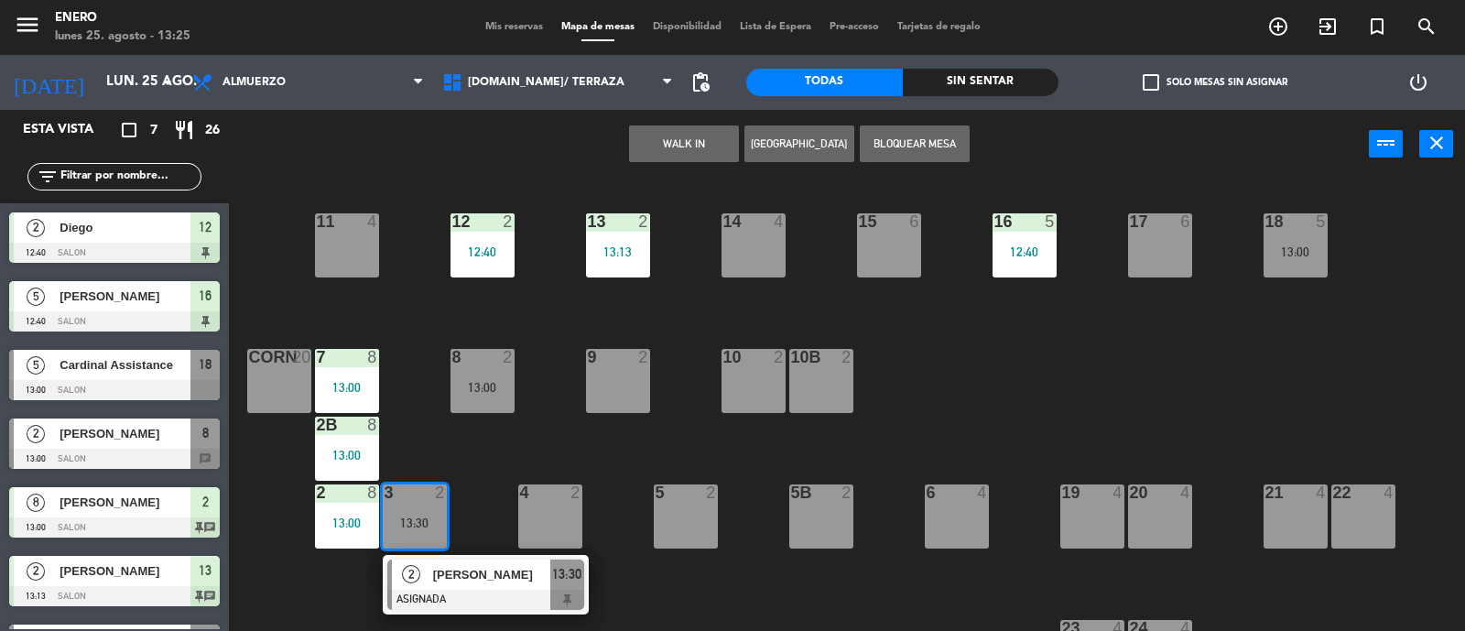
click at [456, 568] on span "[PERSON_NAME]" at bounding box center [491, 574] width 117 height 19
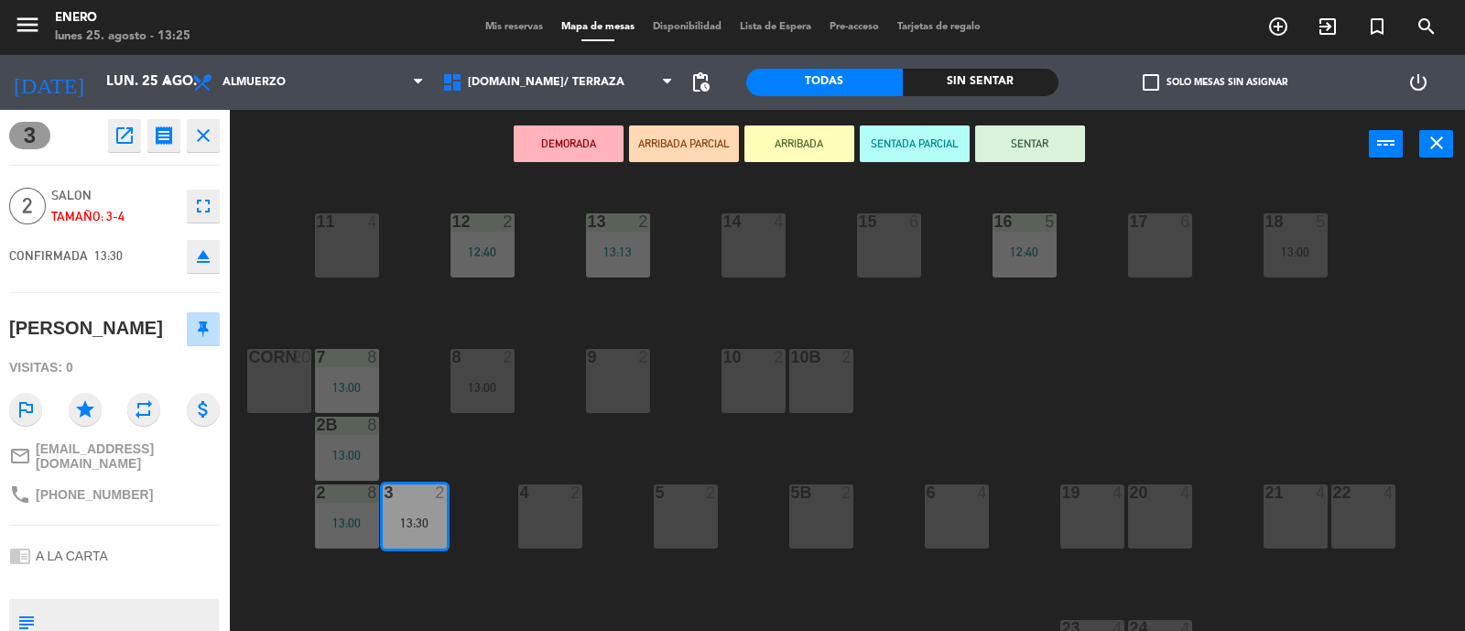
click at [1176, 509] on div "20 4" at bounding box center [1160, 516] width 64 height 64
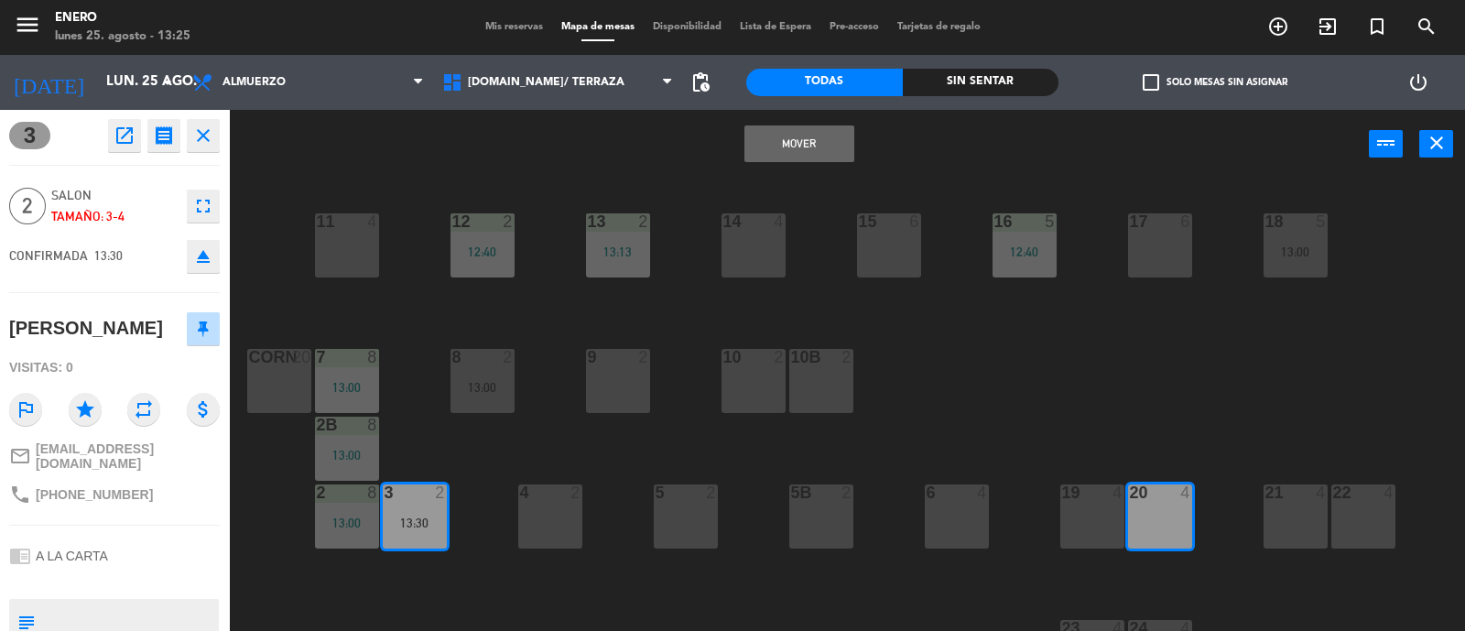
click at [804, 152] on button "Mover" at bounding box center [799, 143] width 110 height 37
